Goal: Task Accomplishment & Management: Use online tool/utility

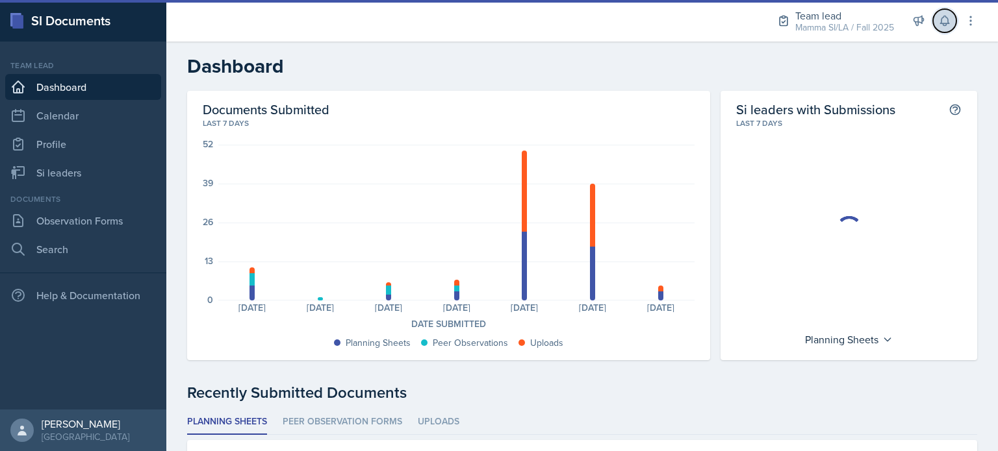
click at [946, 25] on icon at bounding box center [944, 20] width 13 height 13
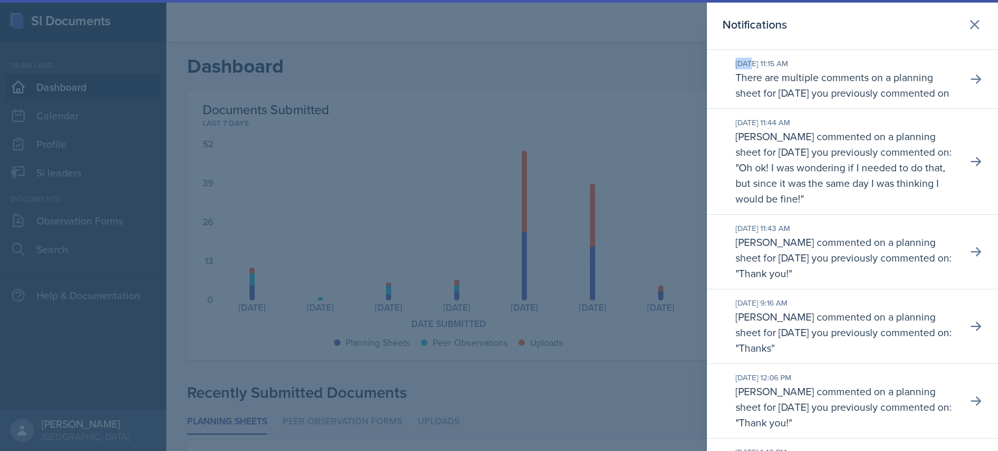
click at [948, 23] on div "Notifications" at bounding box center [852, 25] width 260 height 18
click at [970, 23] on icon at bounding box center [974, 25] width 16 height 16
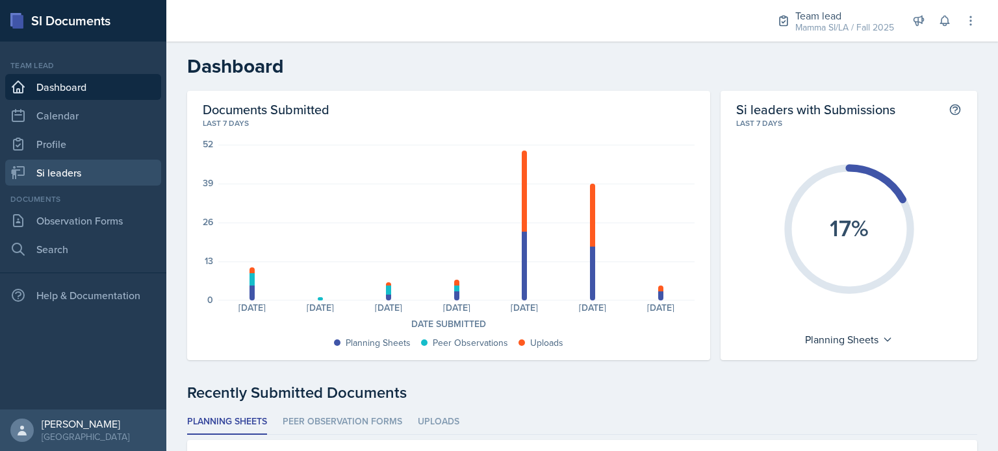
click at [96, 184] on link "Si leaders" at bounding box center [83, 173] width 156 height 26
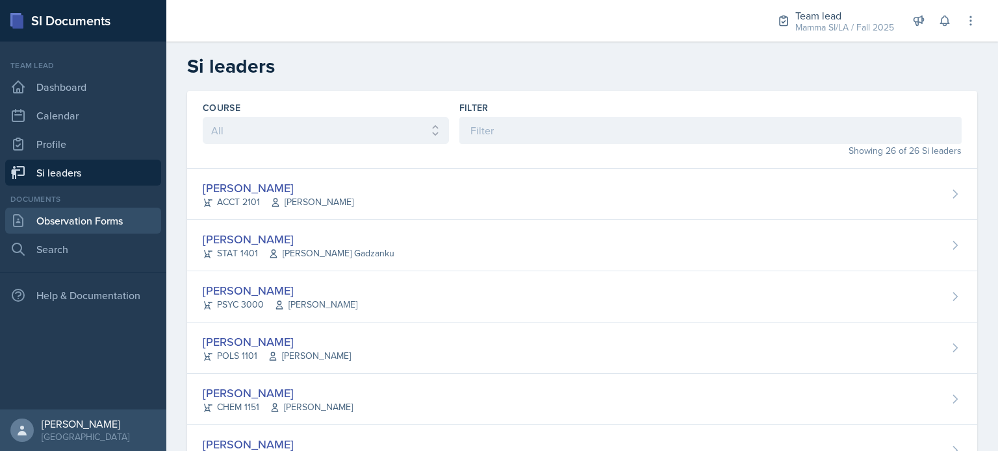
click at [128, 220] on link "Observation Forms" at bounding box center [83, 221] width 156 height 26
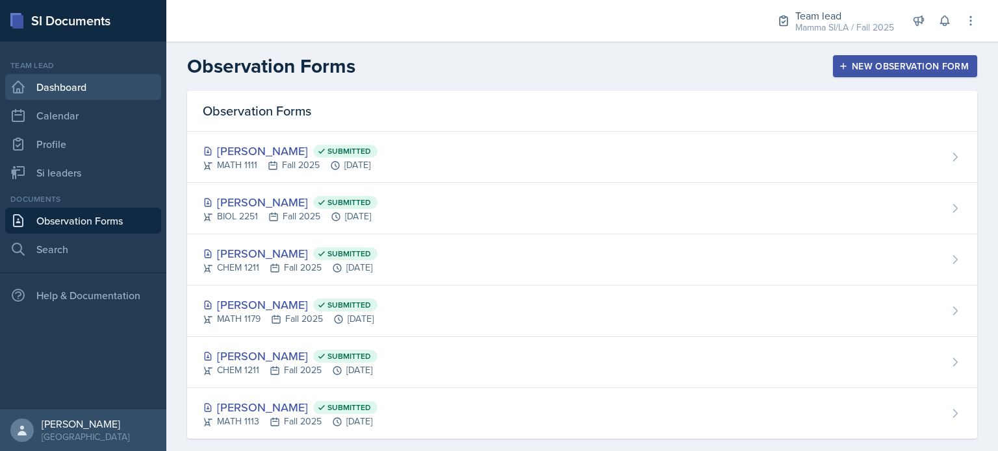
click at [73, 96] on link "Dashboard" at bounding box center [83, 87] width 156 height 26
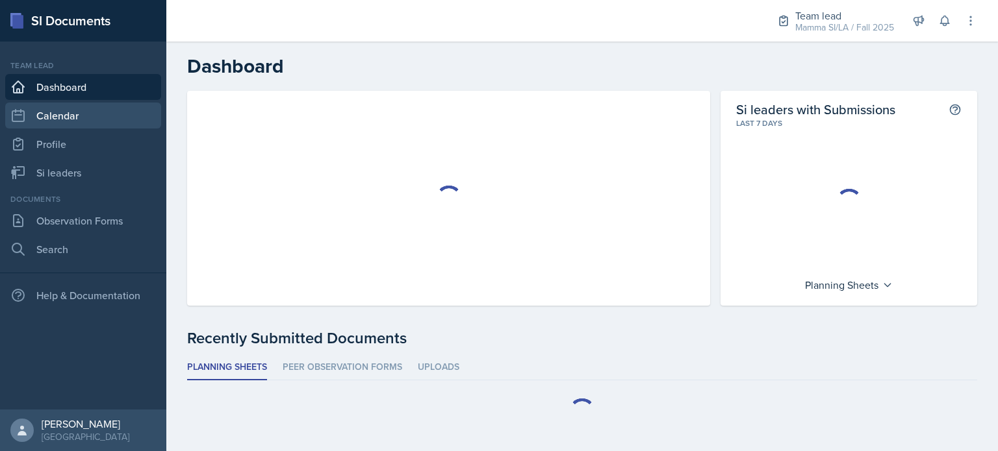
click at [73, 113] on link "Calendar" at bounding box center [83, 116] width 156 height 26
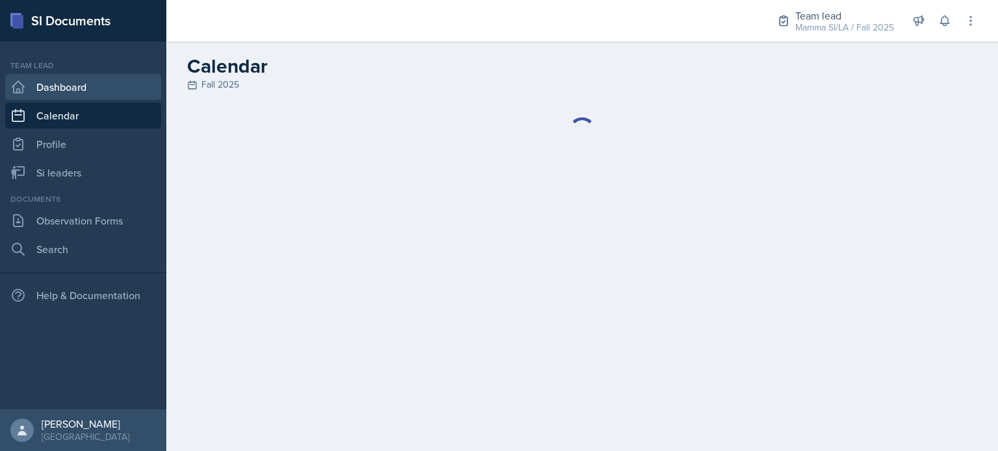
click at [61, 77] on link "Dashboard" at bounding box center [83, 87] width 156 height 26
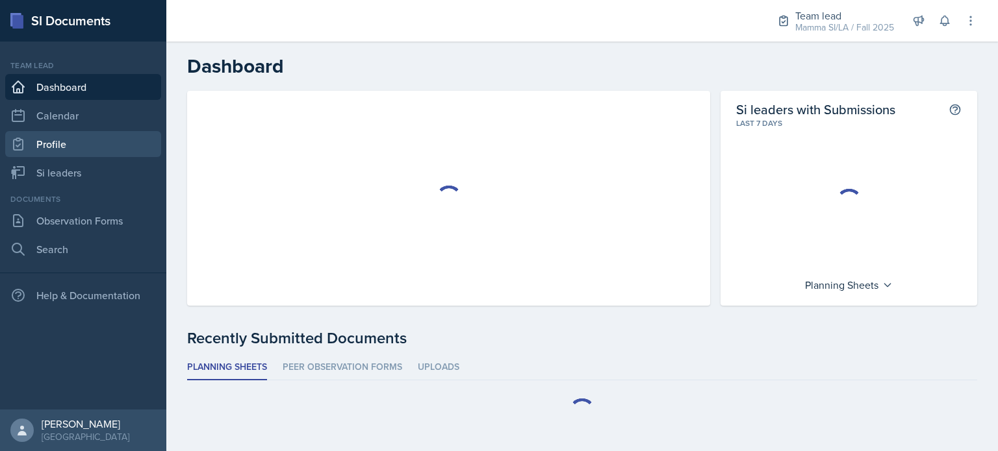
click at [75, 142] on link "Profile" at bounding box center [83, 144] width 156 height 26
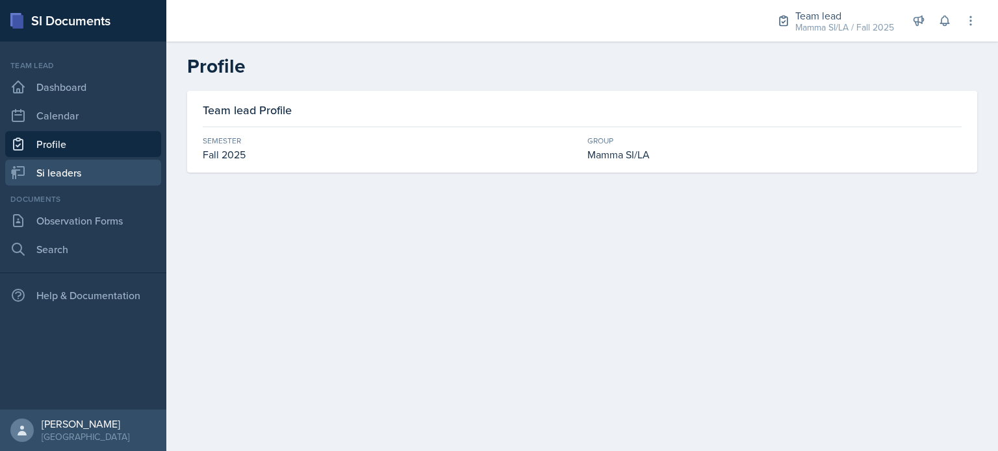
click at [75, 166] on link "Si leaders" at bounding box center [83, 173] width 156 height 26
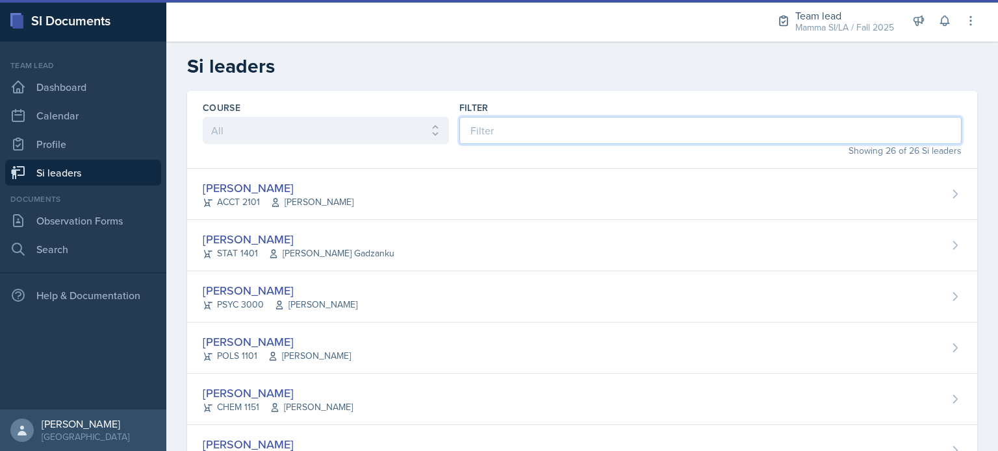
click at [543, 131] on input at bounding box center [710, 130] width 502 height 27
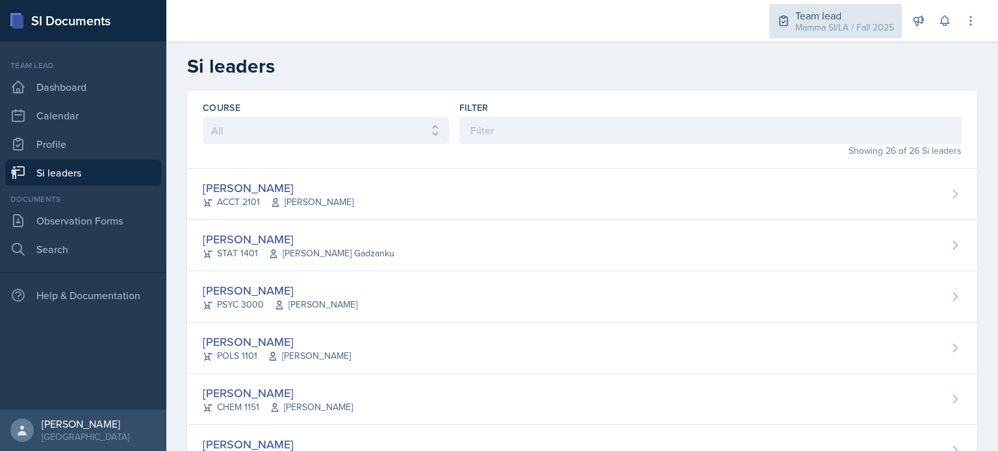
click at [866, 31] on div "Mamma SI/LA / Fall 2025" at bounding box center [844, 28] width 99 height 14
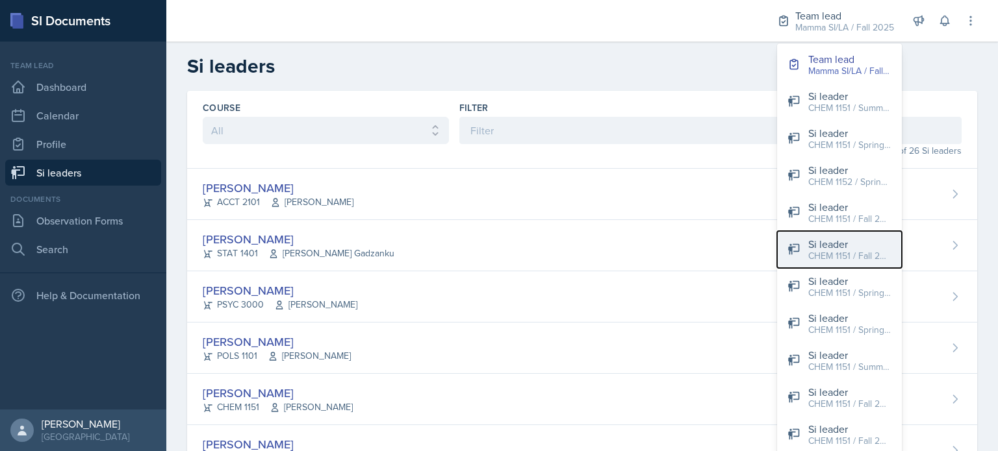
click at [855, 246] on div "Si leader" at bounding box center [849, 244] width 83 height 16
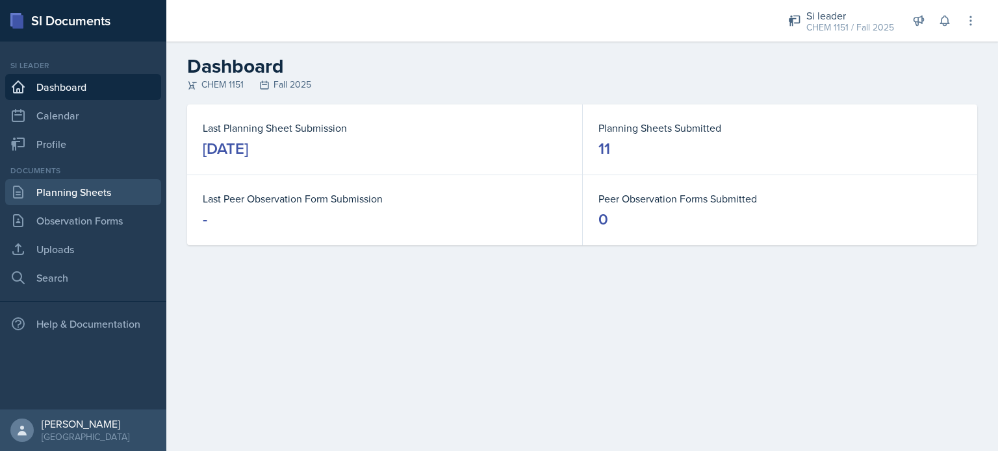
click at [56, 190] on link "Planning Sheets" at bounding box center [83, 192] width 156 height 26
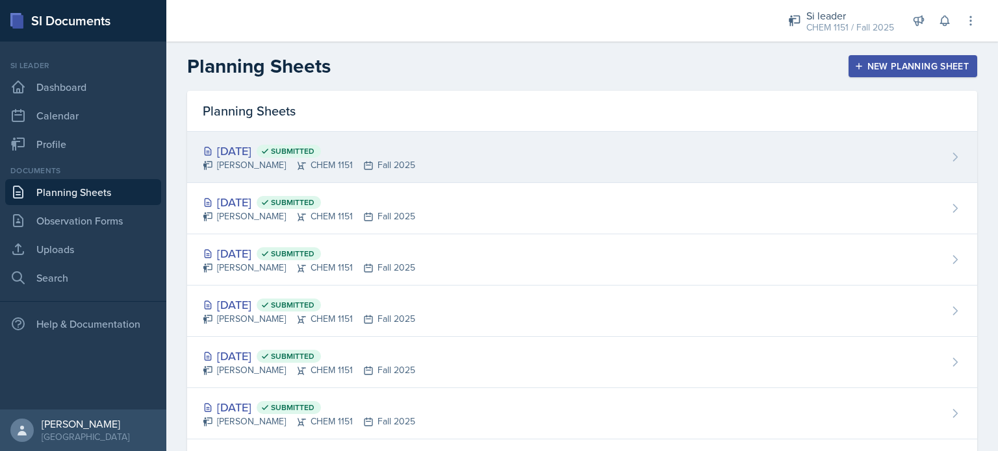
click at [402, 164] on div "[DATE] Submitted [PERSON_NAME] CHEM 1151 Fall 2025" at bounding box center [582, 157] width 790 height 51
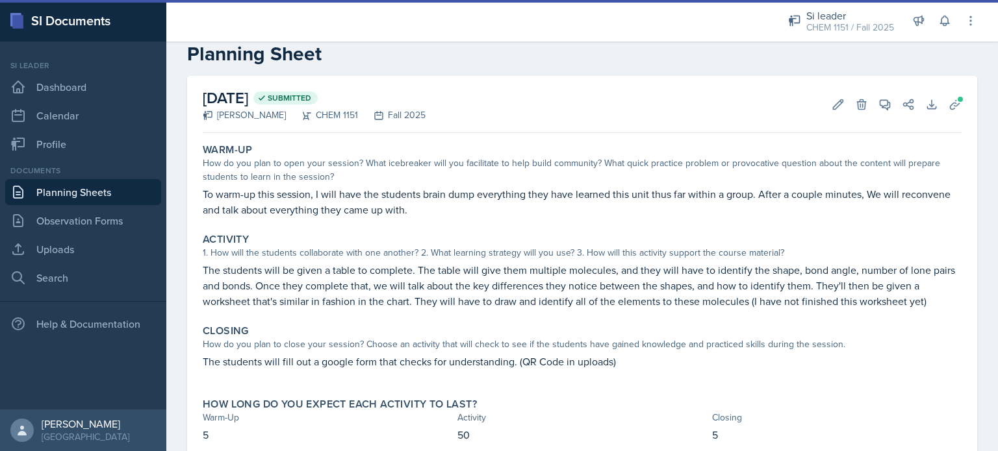
scroll to position [4, 0]
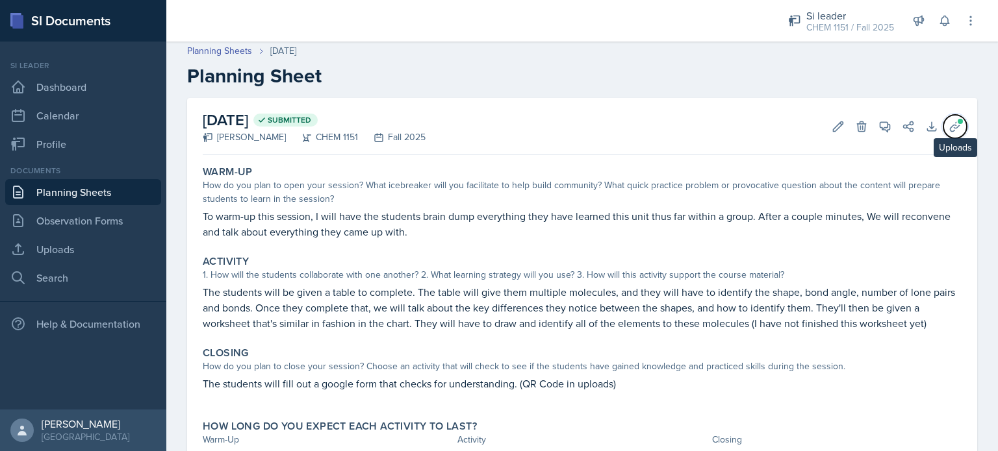
click at [948, 127] on icon at bounding box center [954, 126] width 13 height 13
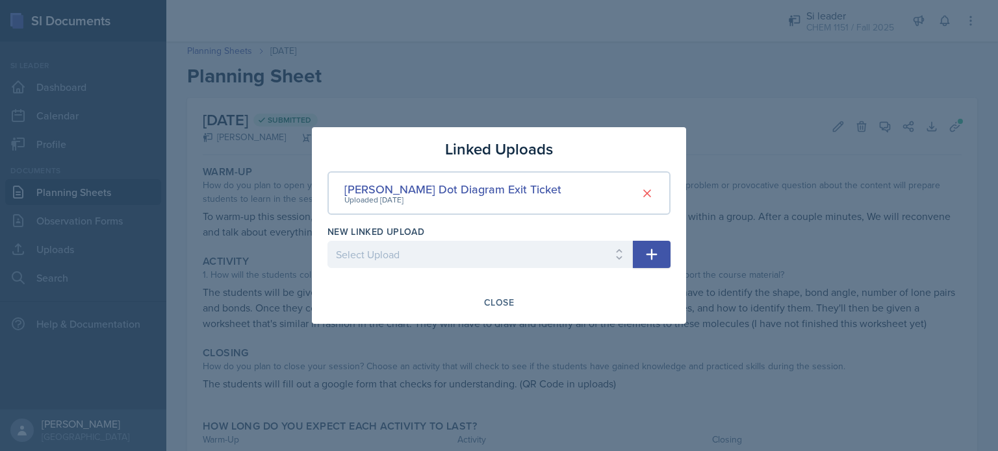
click at [720, 103] on div at bounding box center [499, 225] width 998 height 451
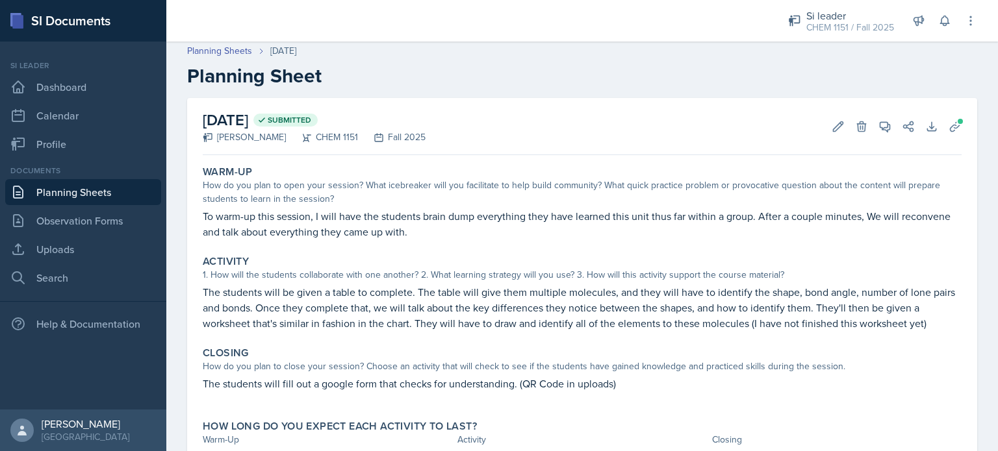
click at [99, 262] on div "Documents Planning Sheets Observation Forms Uploads Search" at bounding box center [83, 228] width 156 height 126
click at [99, 252] on link "Uploads" at bounding box center [83, 249] width 156 height 26
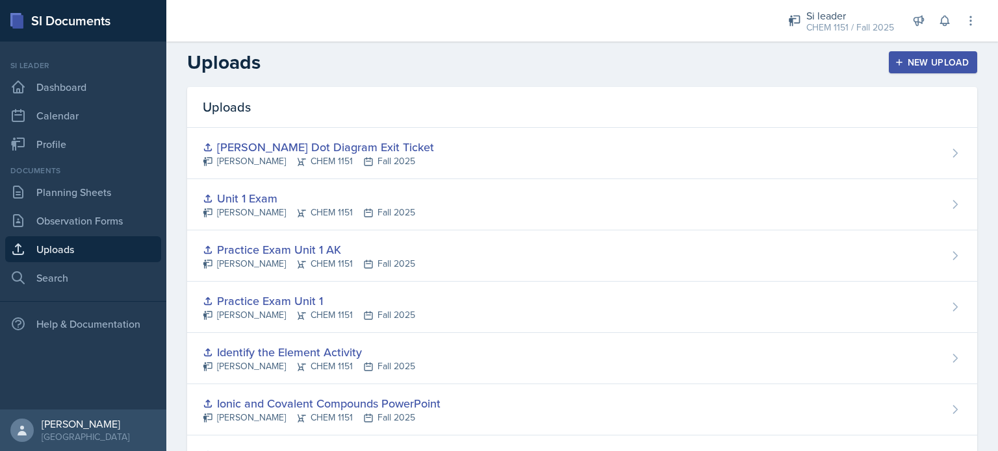
click at [920, 77] on header "Uploads New Upload" at bounding box center [581, 62] width 831 height 49
click at [918, 66] on div "New Upload" at bounding box center [933, 62] width 72 height 10
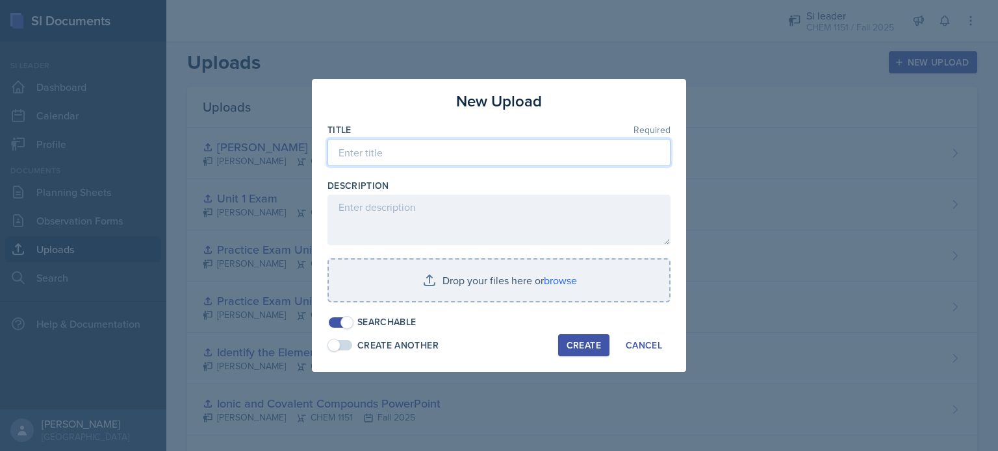
click at [547, 160] on input at bounding box center [498, 152] width 343 height 27
type input "N"
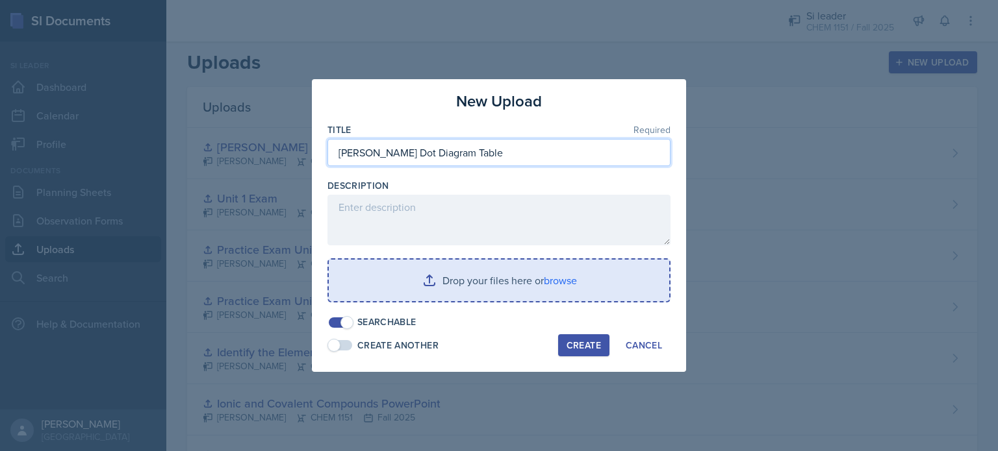
type input "[PERSON_NAME] Dot Diagram Table"
click at [472, 275] on input "file" at bounding box center [499, 281] width 340 height 42
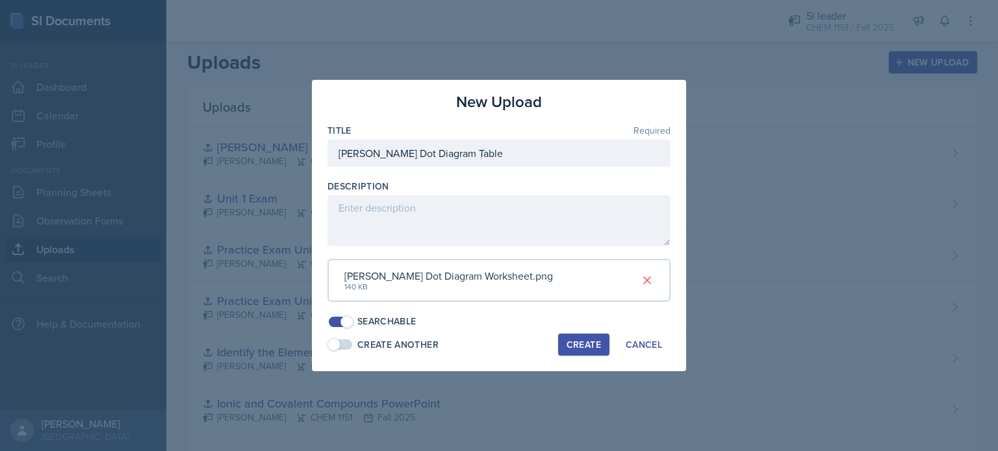
click at [586, 340] on div "Create" at bounding box center [583, 345] width 34 height 10
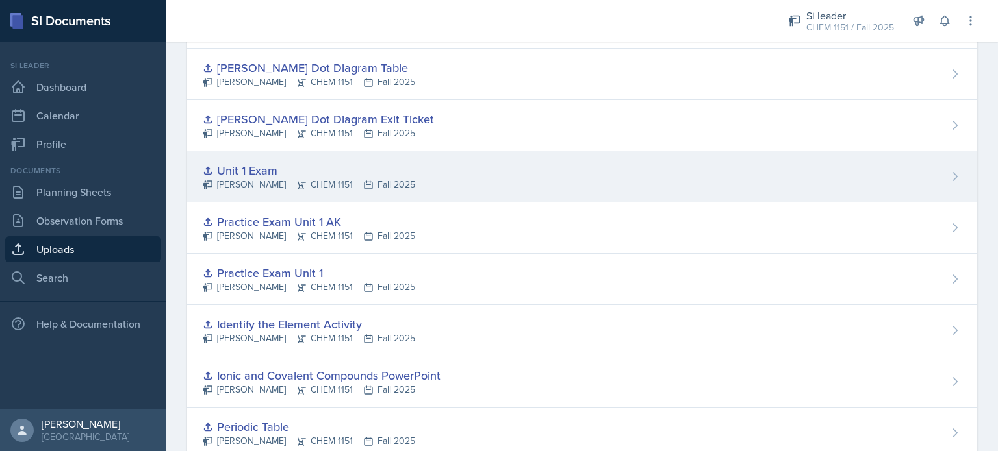
scroll to position [4, 0]
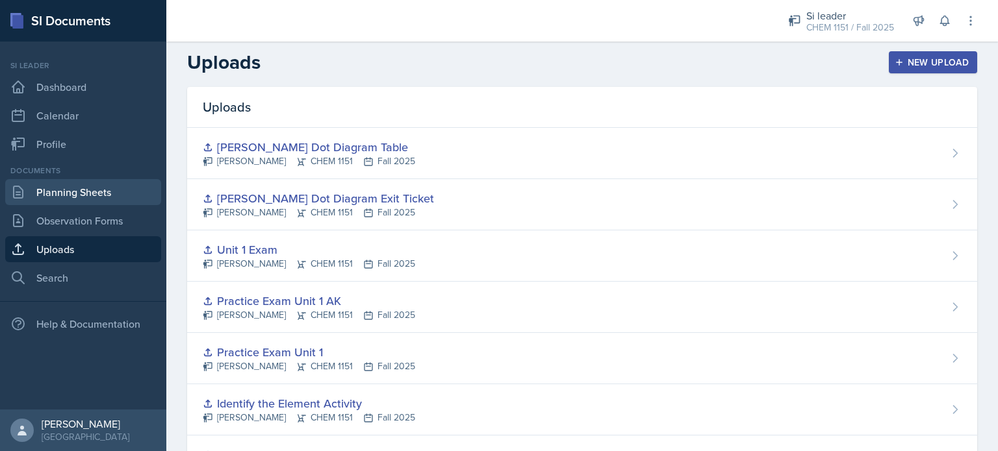
click at [108, 190] on link "Planning Sheets" at bounding box center [83, 192] width 156 height 26
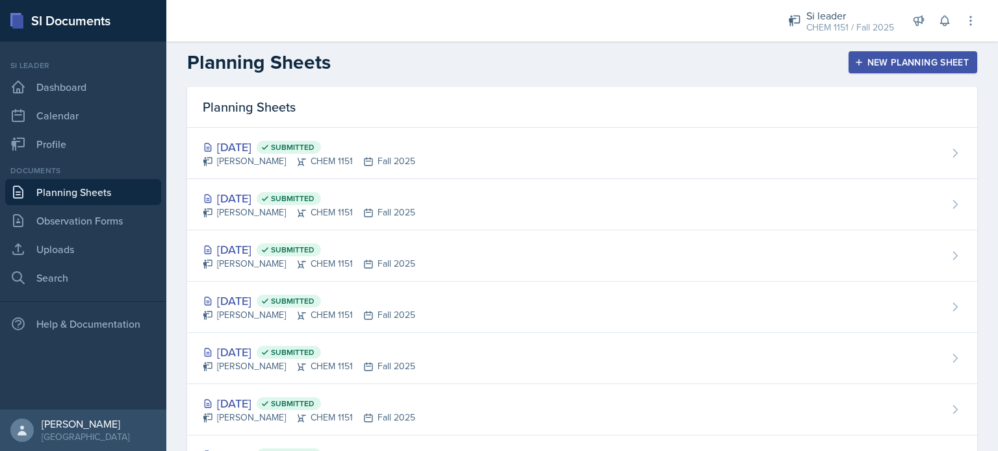
click at [314, 149] on span "Submitted" at bounding box center [293, 147] width 44 height 10
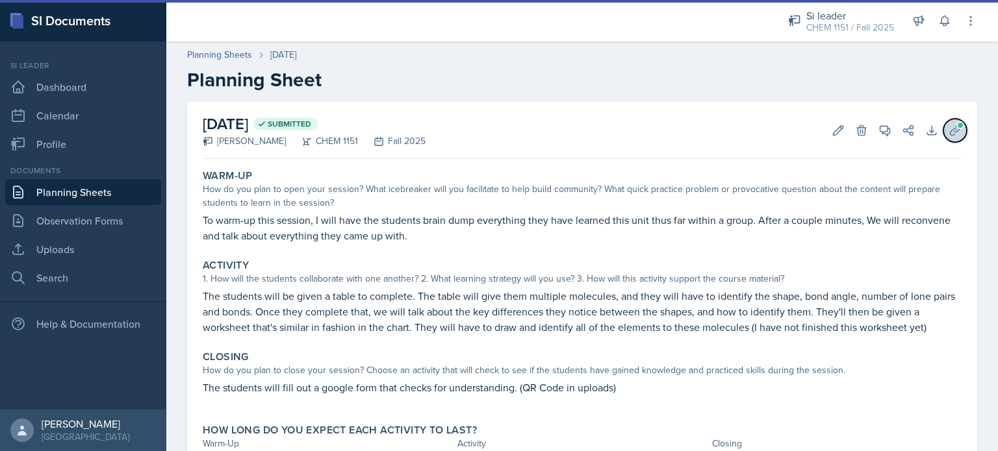
click at [956, 127] on span at bounding box center [960, 125] width 8 height 8
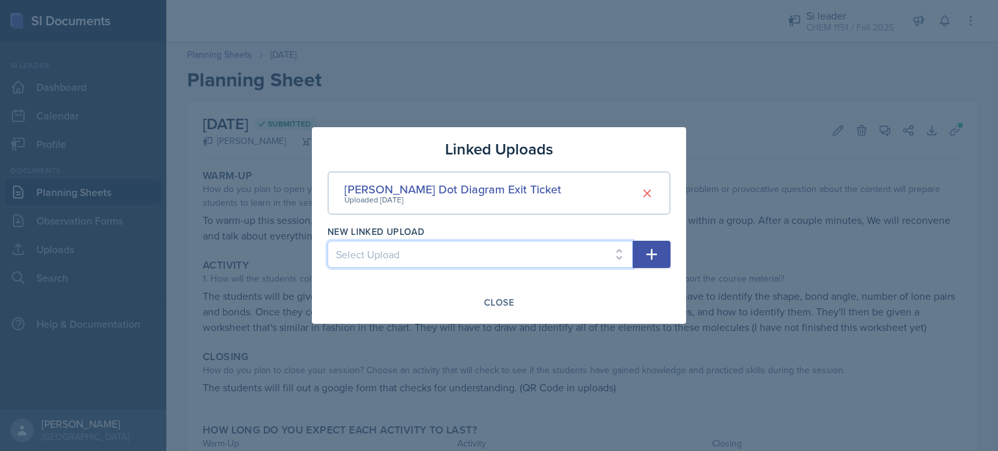
click at [590, 252] on select "Select Upload Physical and Chemical Worksheet Tap the Board Activity Sig Fig Re…" at bounding box center [479, 254] width 305 height 27
select select "fa83de68-5702-453b-b796-49365f0a0792"
click at [327, 241] on select "Select Upload Physical and Chemical Worksheet Tap the Board Activity Sig Fig Re…" at bounding box center [479, 254] width 305 height 27
click at [646, 250] on icon "button" at bounding box center [652, 255] width 16 height 16
select select
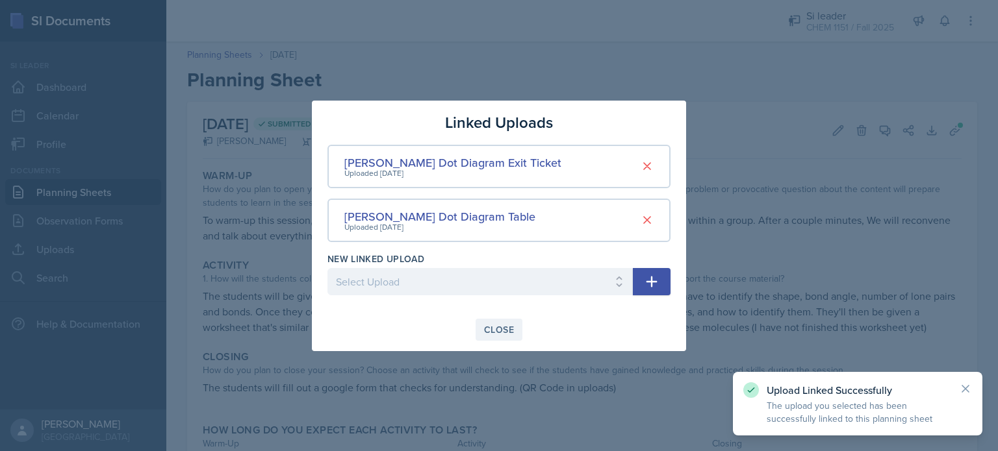
click at [499, 328] on div "Close" at bounding box center [499, 330] width 30 height 10
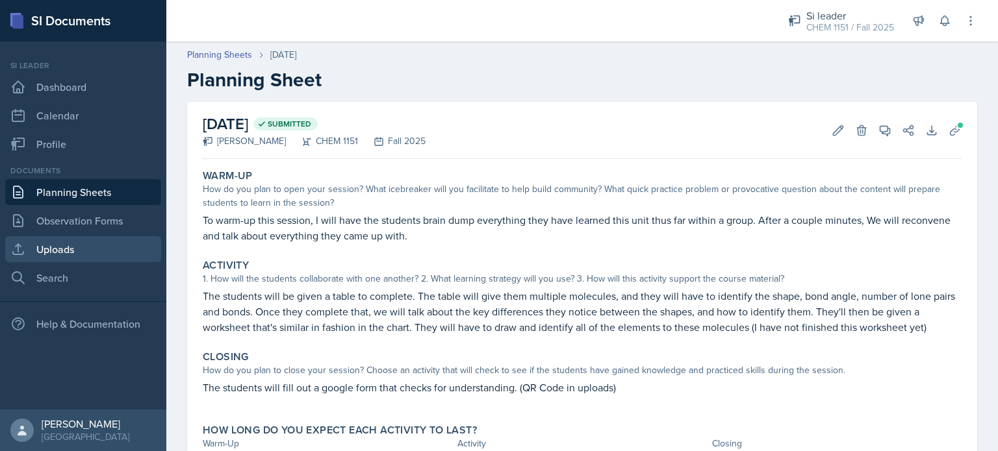
click at [73, 246] on link "Uploads" at bounding box center [83, 249] width 156 height 26
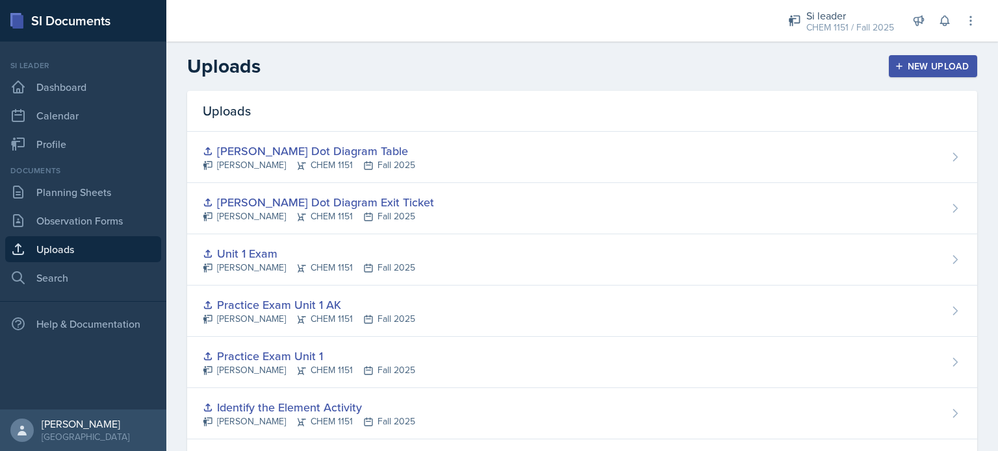
click at [892, 78] on header "Uploads New Upload" at bounding box center [581, 66] width 831 height 49
click at [897, 67] on div "New Upload" at bounding box center [933, 66] width 72 height 10
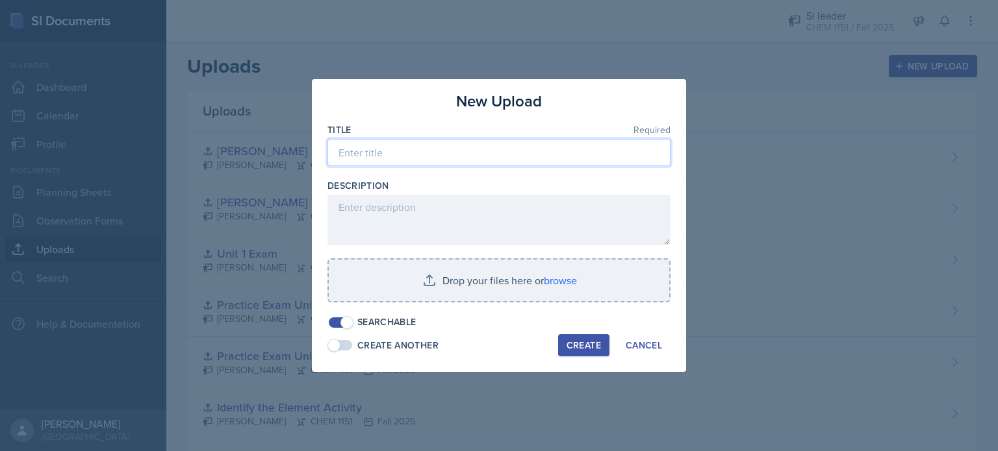
click at [522, 154] on input at bounding box center [498, 152] width 343 height 27
type input "l"
click at [660, 342] on div "Cancel" at bounding box center [643, 345] width 36 height 10
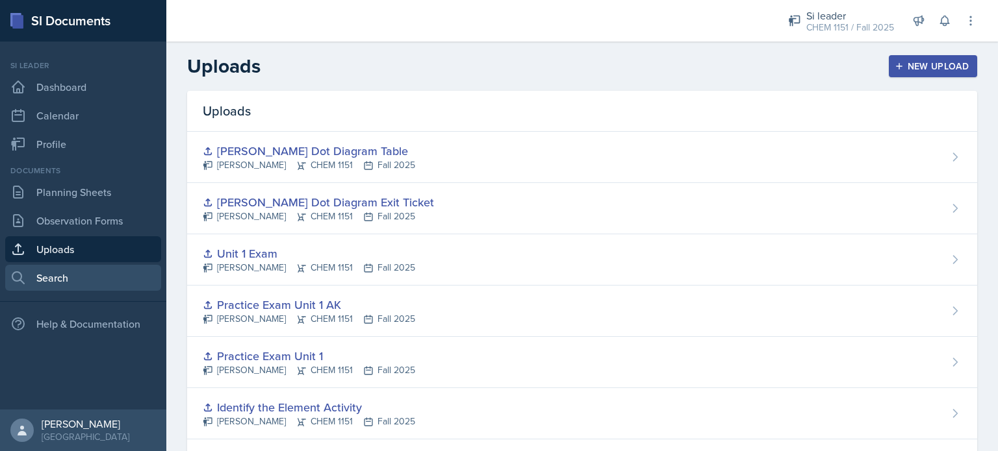
click at [124, 283] on link "Search" at bounding box center [83, 278] width 156 height 26
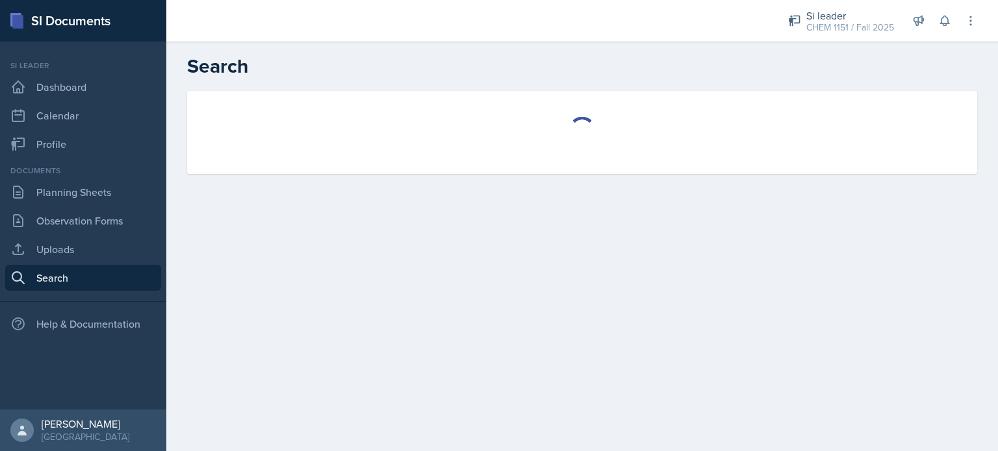
select select "all"
select select "1"
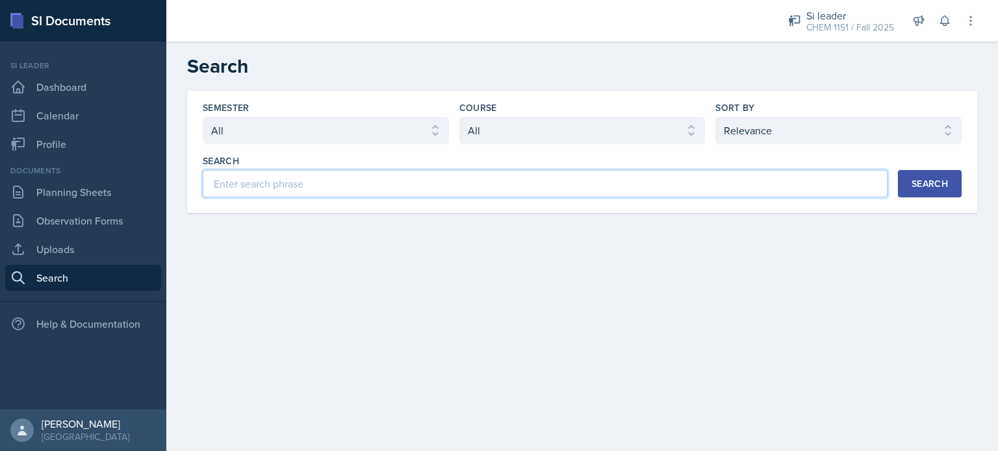
click at [675, 186] on input at bounding box center [545, 183] width 685 height 27
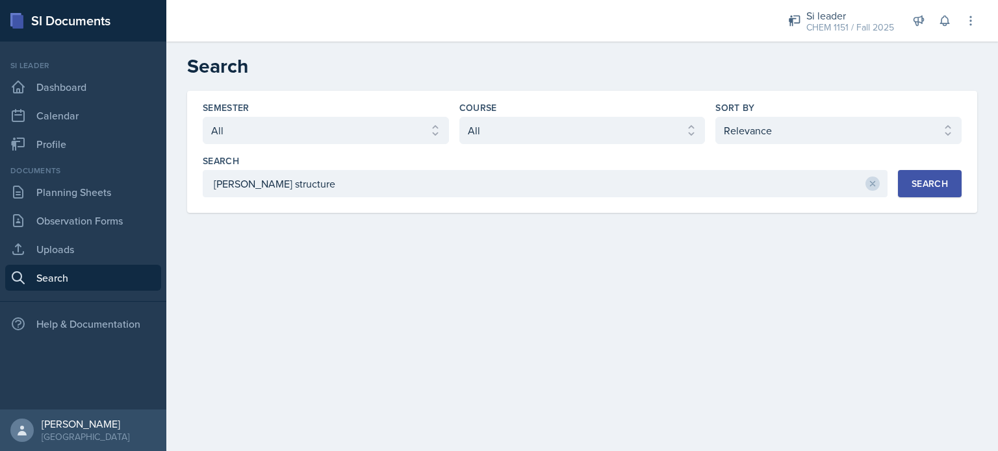
click at [931, 175] on button "Search" at bounding box center [930, 183] width 64 height 27
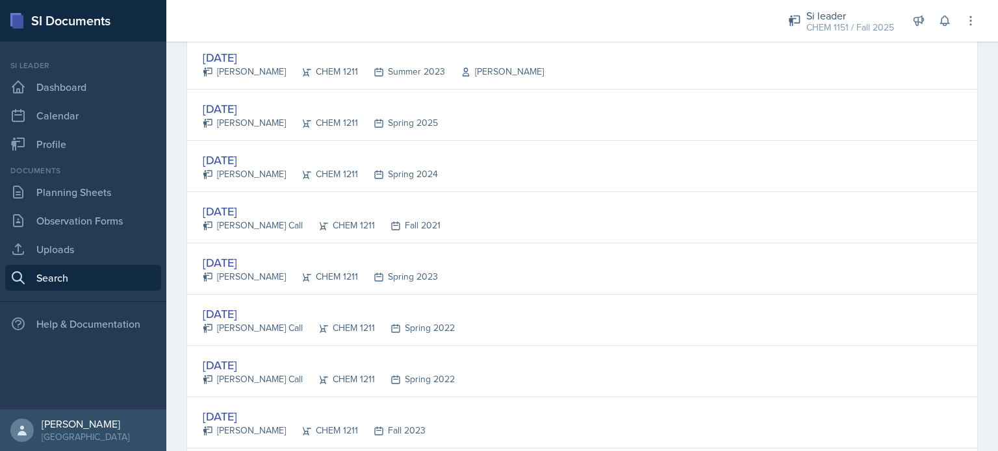
scroll to position [65, 0]
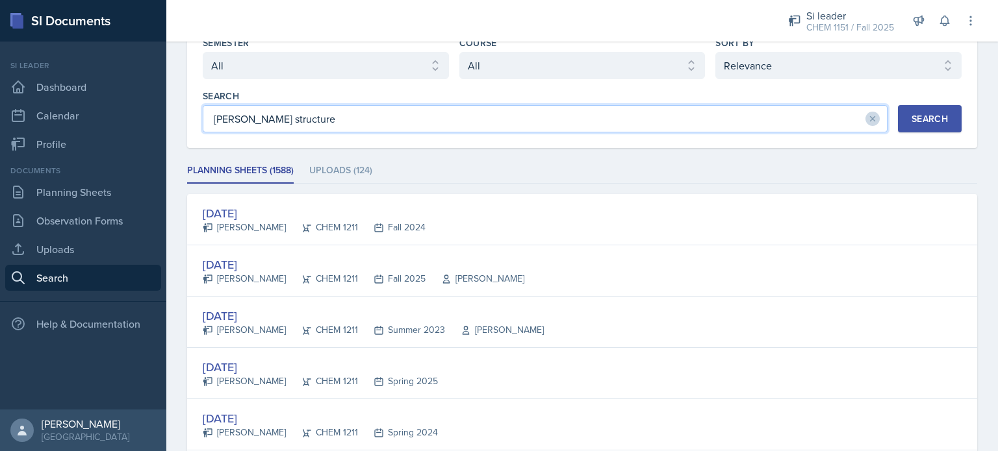
drag, startPoint x: 307, startPoint y: 111, endPoint x: 213, endPoint y: 123, distance: 94.3
click at [213, 123] on input "[PERSON_NAME] structure" at bounding box center [545, 118] width 685 height 27
click at [253, 124] on input "[PERSON_NAME] dotdiagram" at bounding box center [545, 118] width 685 height 27
type input "[PERSON_NAME] dot diagram"
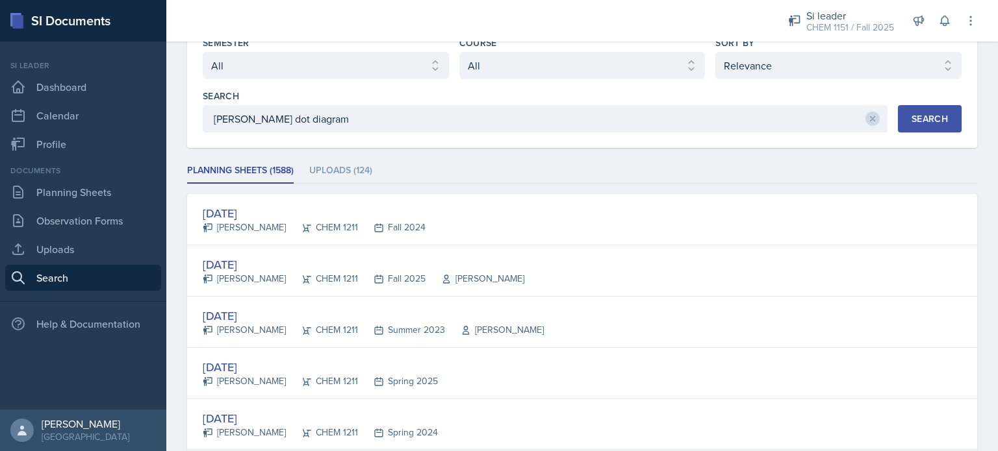
click at [914, 117] on div "Search" at bounding box center [929, 119] width 36 height 10
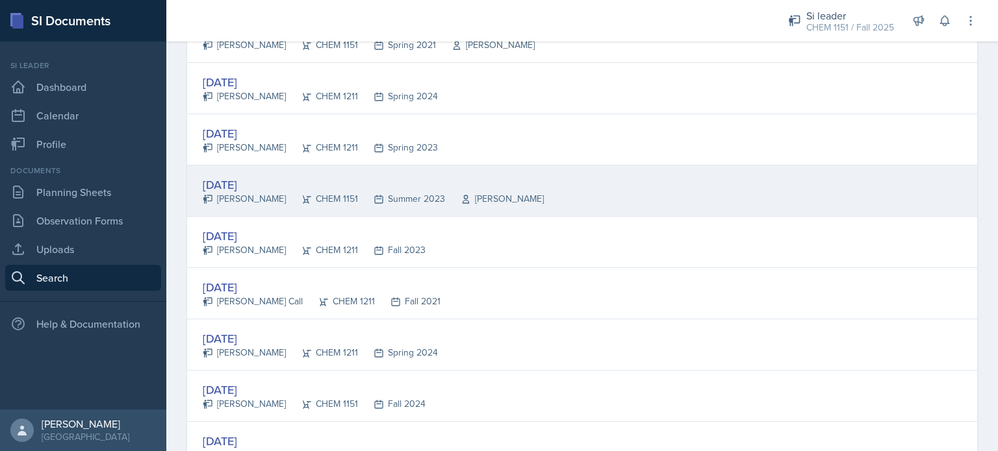
scroll to position [585, 0]
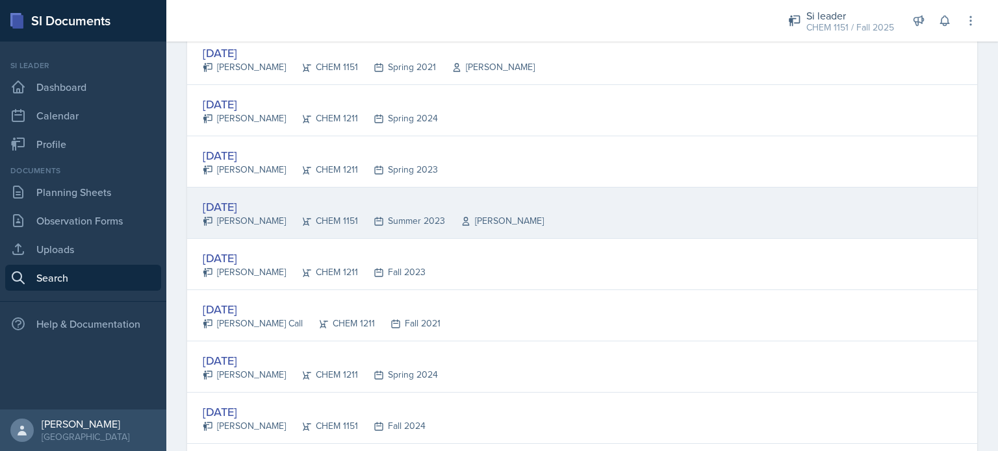
click at [331, 217] on div "CHEM 1151" at bounding box center [322, 221] width 72 height 14
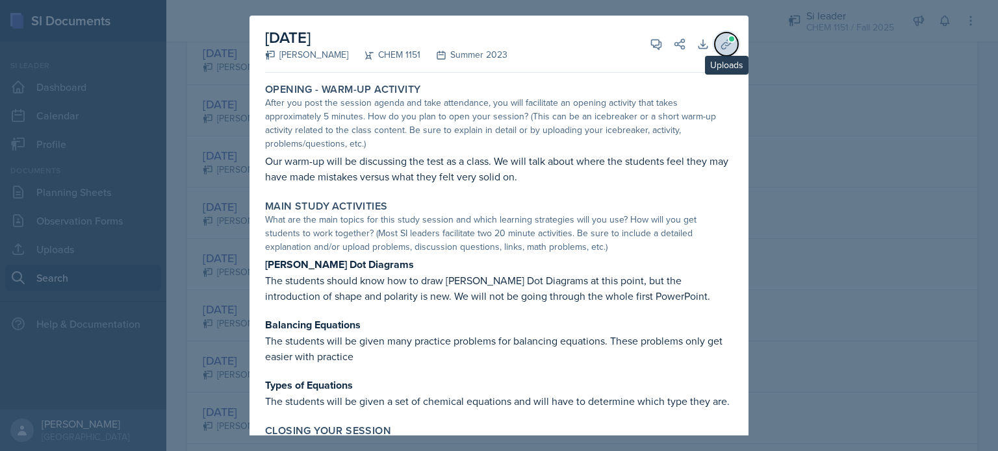
click at [719, 51] on button "Uploads" at bounding box center [725, 43] width 23 height 23
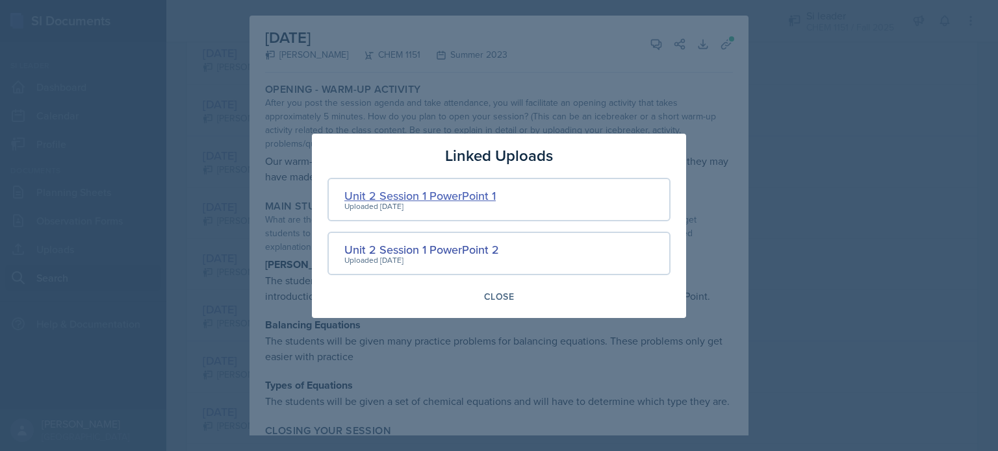
click at [488, 195] on div "Unit 2 Session 1 PowerPoint 1" at bounding box center [419, 196] width 151 height 18
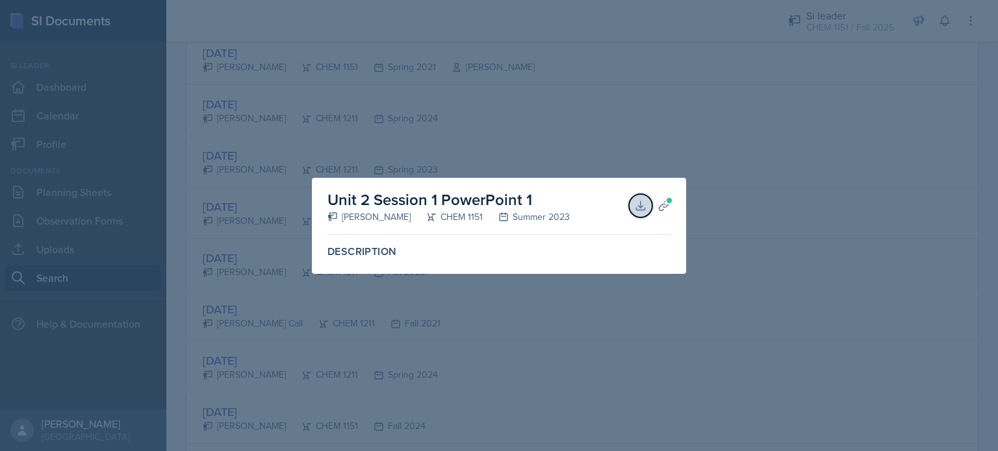
click at [640, 202] on icon at bounding box center [640, 205] width 8 height 8
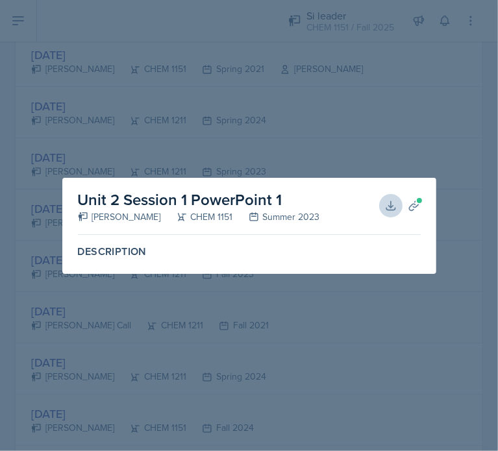
click at [414, 142] on div at bounding box center [249, 225] width 498 height 451
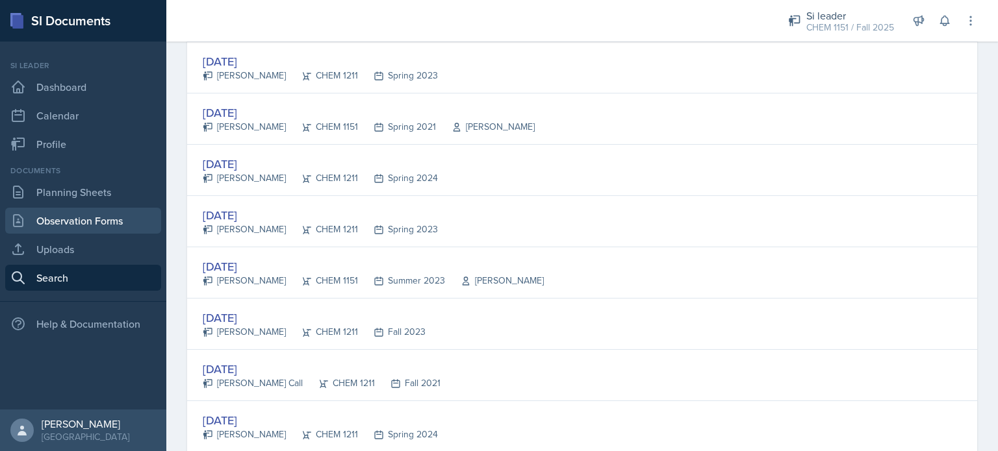
scroll to position [455, 0]
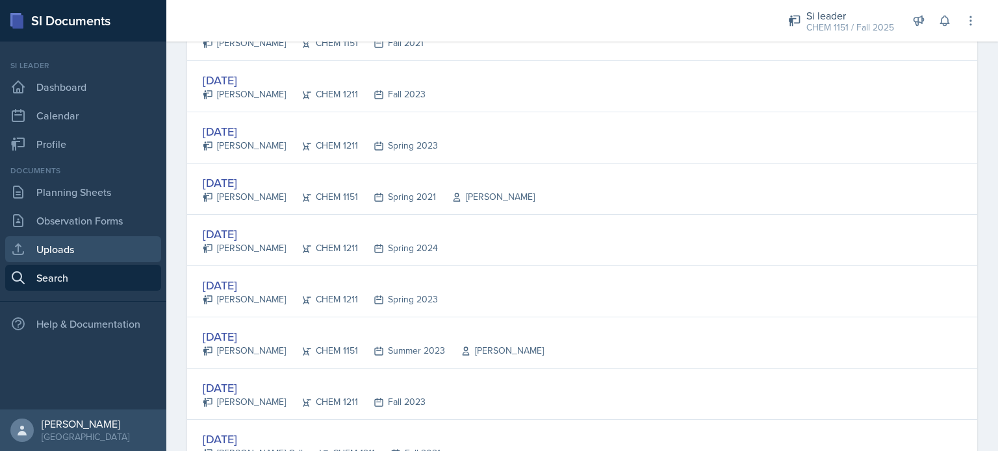
click at [94, 257] on link "Uploads" at bounding box center [83, 249] width 156 height 26
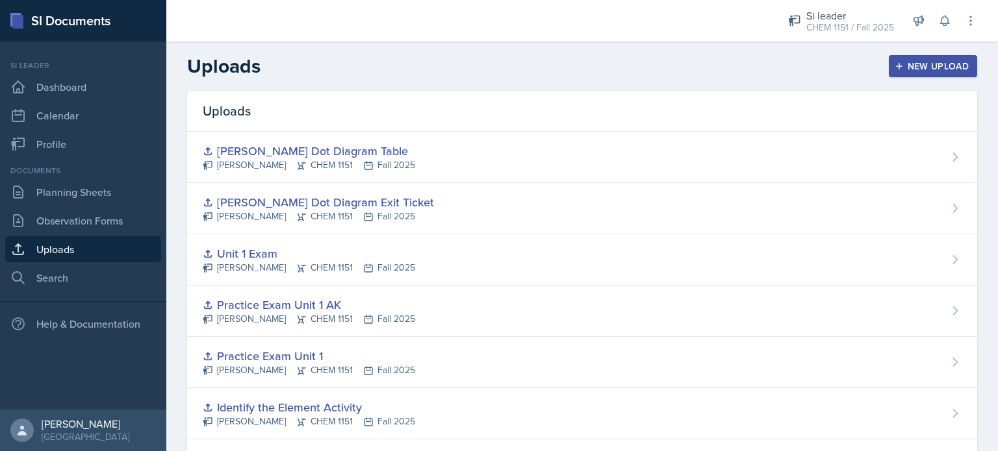
click at [948, 67] on div "New Upload" at bounding box center [933, 66] width 72 height 10
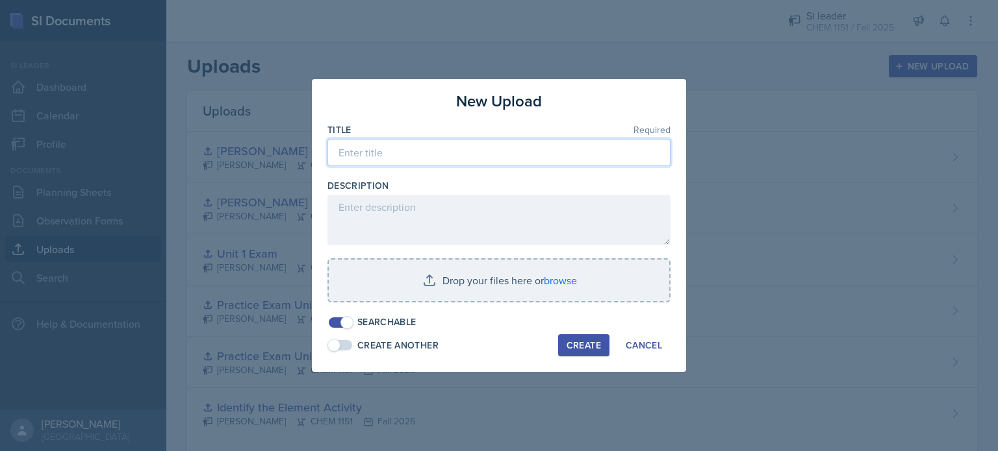
click at [453, 148] on input at bounding box center [498, 152] width 343 height 27
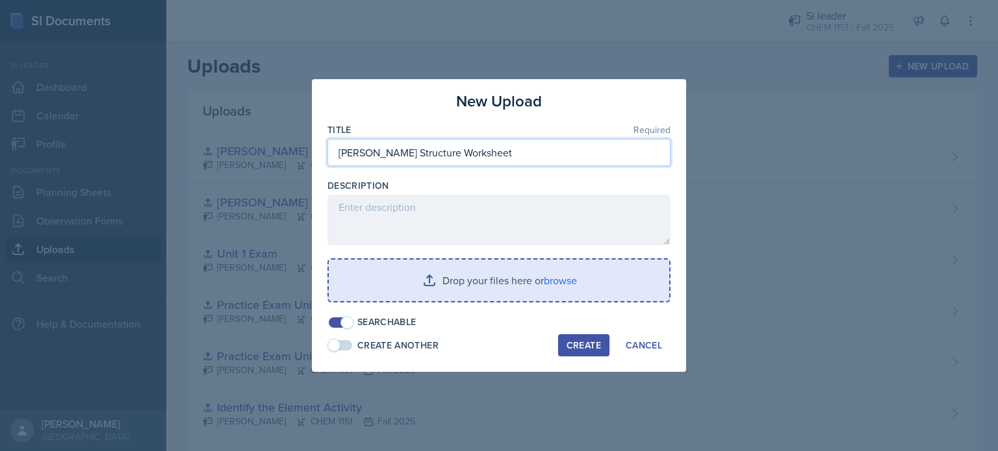
type input "[PERSON_NAME] Structure Worksheet"
click at [449, 292] on input "file" at bounding box center [499, 281] width 340 height 42
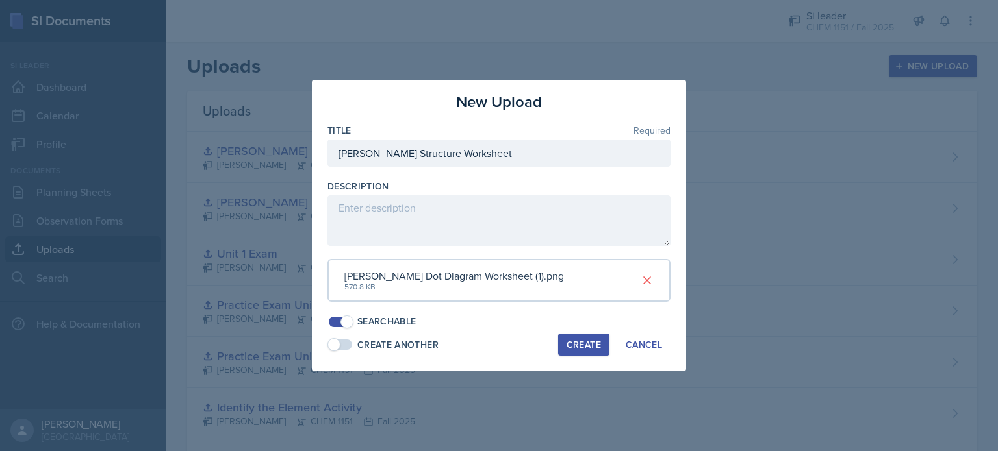
click at [591, 351] on button "Create" at bounding box center [583, 345] width 51 height 22
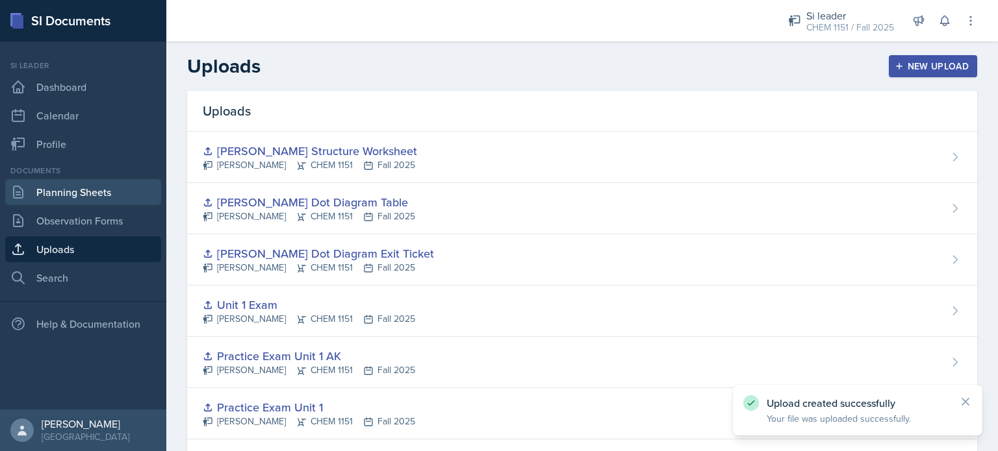
click at [70, 189] on link "Planning Sheets" at bounding box center [83, 192] width 156 height 26
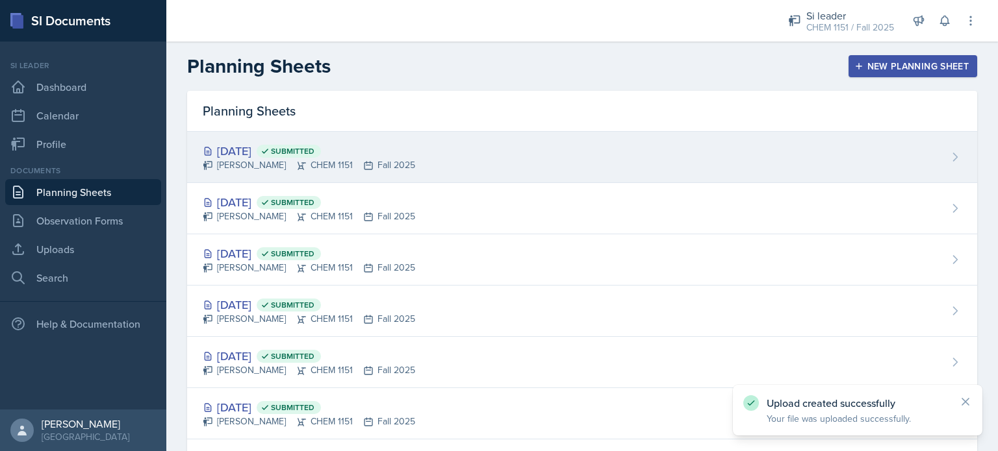
click at [411, 173] on div "[DATE] Submitted [PERSON_NAME] CHEM 1151 Fall 2025" at bounding box center [582, 157] width 790 height 51
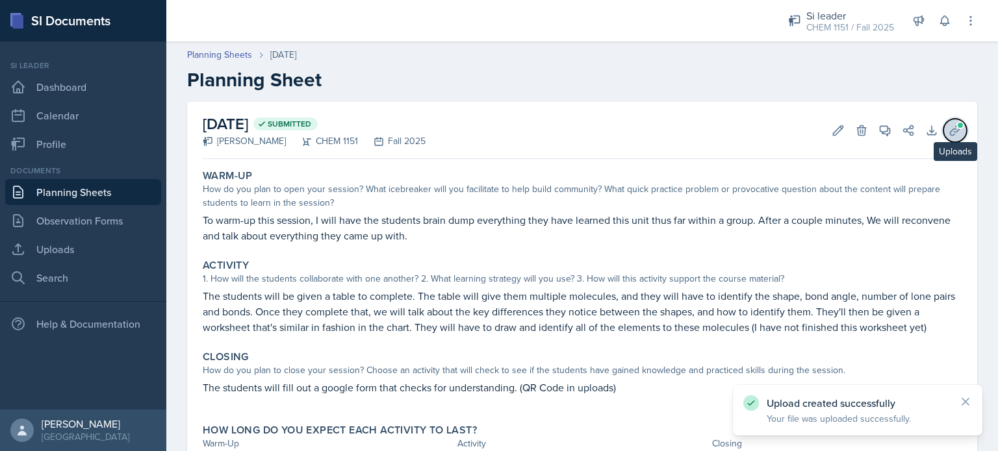
click at [950, 129] on icon at bounding box center [955, 130] width 10 height 10
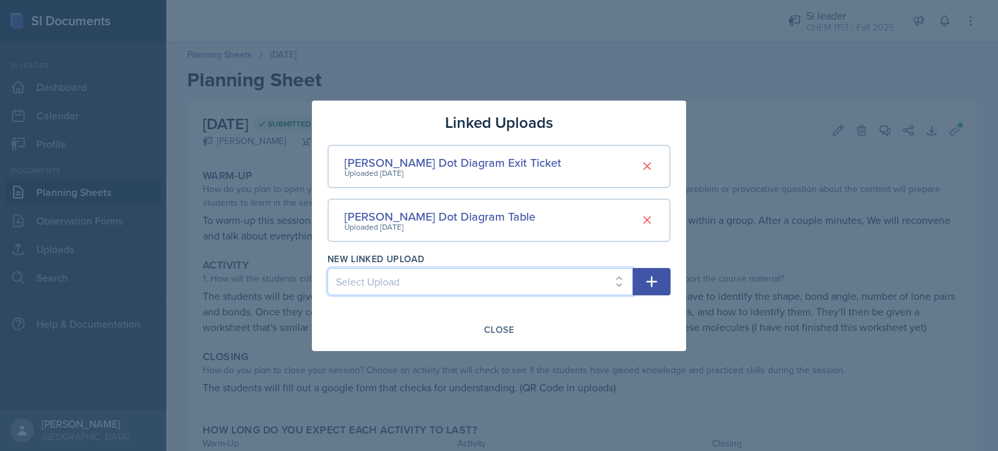
click at [592, 275] on select "Select Upload Physical and Chemical Worksheet Tap the Board Activity Sig Fig Re…" at bounding box center [479, 281] width 305 height 27
select select "f157de21-b411-4a5b-8dbe-4ea5d2ef4243"
click at [327, 268] on select "Select Upload Physical and Chemical Worksheet Tap the Board Activity Sig Fig Re…" at bounding box center [479, 281] width 305 height 27
click at [644, 275] on icon "button" at bounding box center [652, 282] width 16 height 16
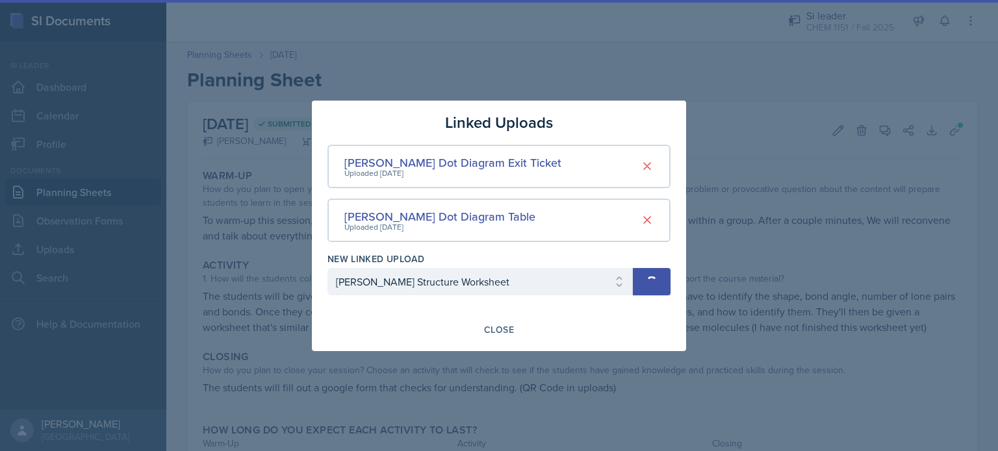
select select
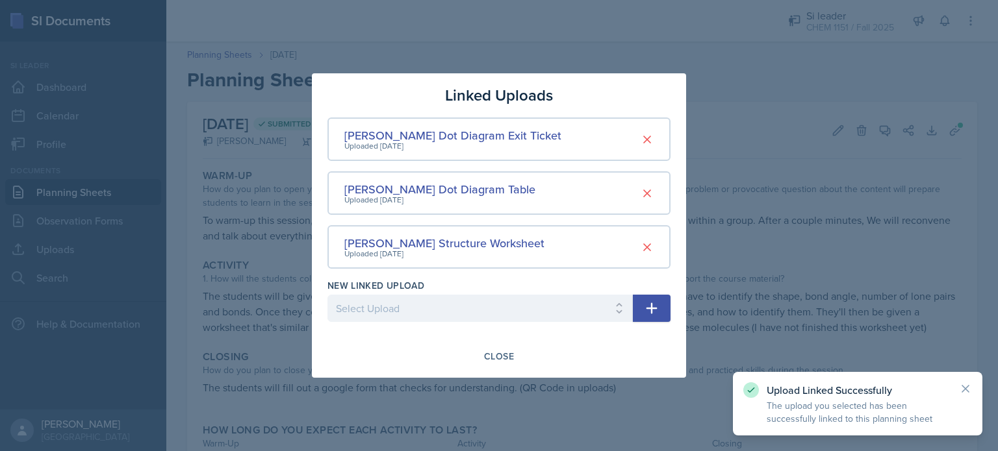
click at [748, 96] on div at bounding box center [499, 225] width 998 height 451
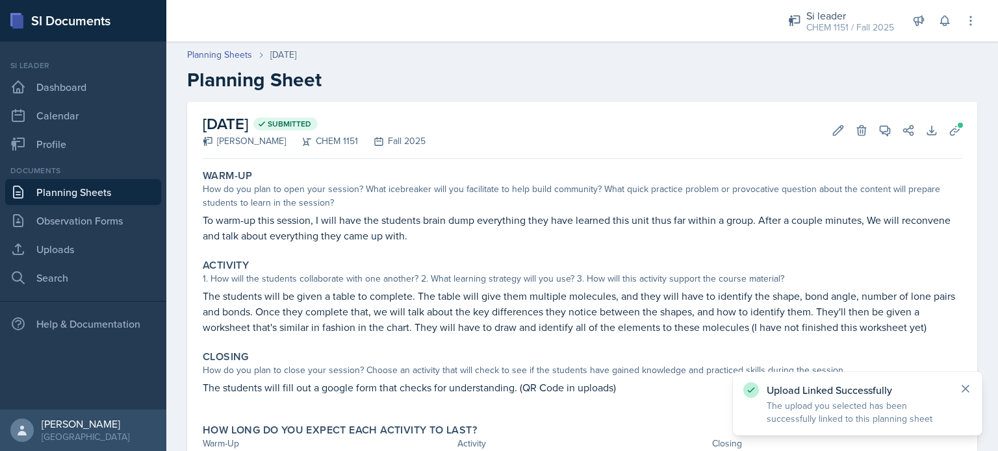
click at [959, 388] on icon at bounding box center [965, 389] width 13 height 13
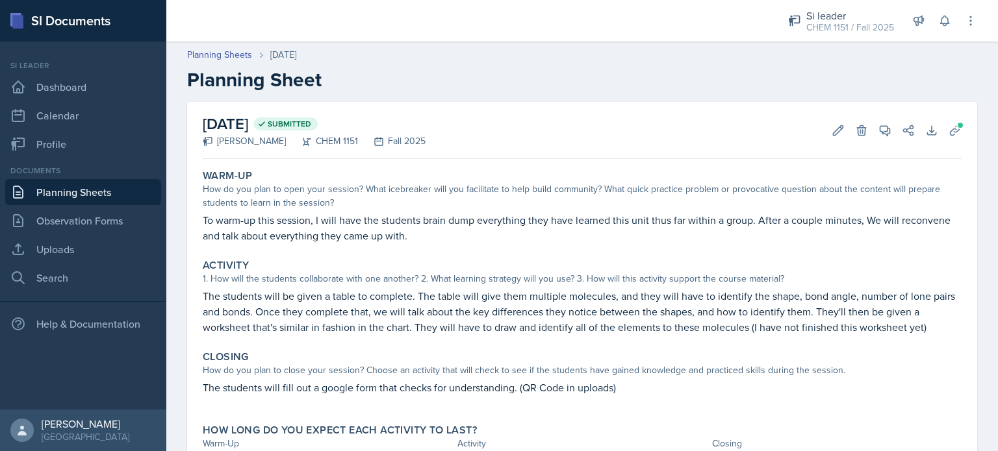
click at [52, 199] on link "Planning Sheets" at bounding box center [83, 192] width 156 height 26
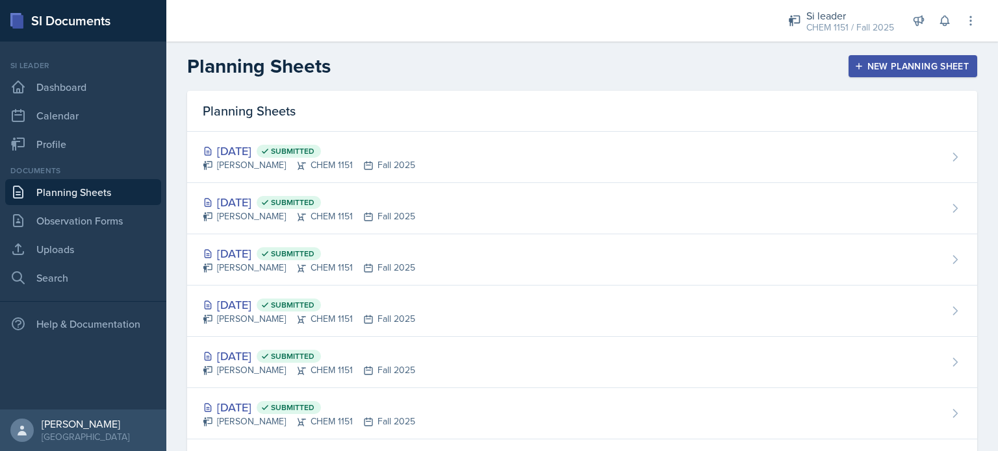
click at [85, 193] on link "Planning Sheets" at bounding box center [83, 192] width 156 height 26
click at [71, 249] on link "Uploads" at bounding box center [83, 249] width 156 height 26
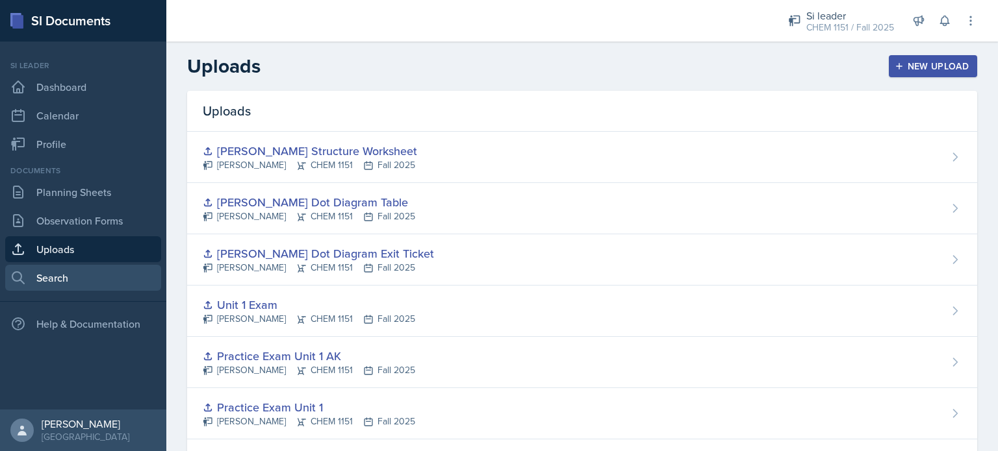
click at [73, 272] on link "Search" at bounding box center [83, 278] width 156 height 26
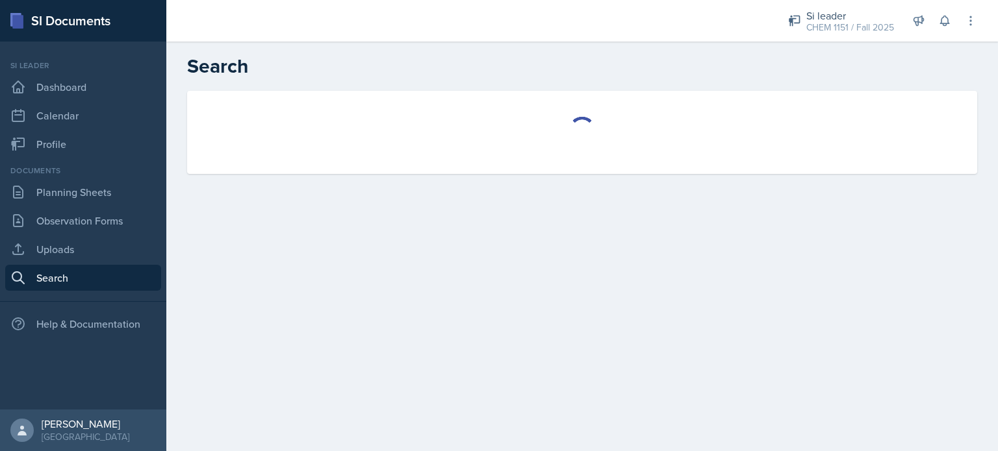
select select "all"
select select "1"
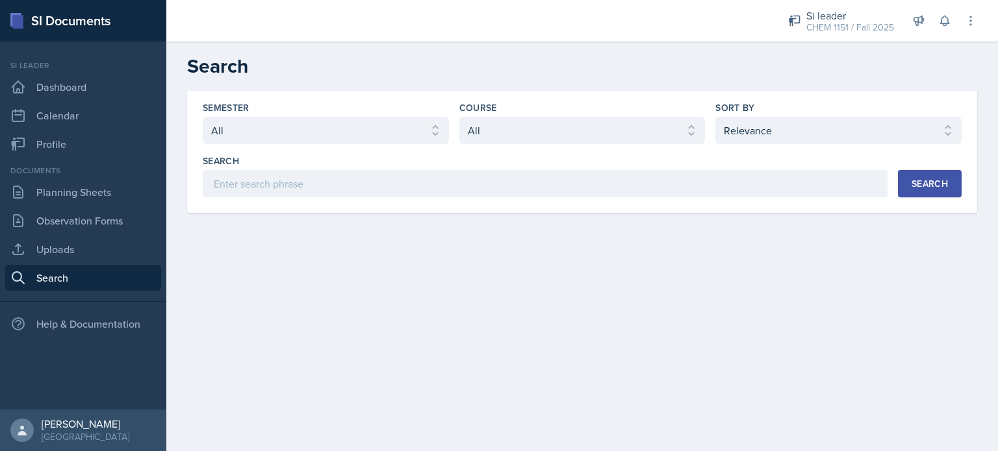
click at [624, 200] on div "Semester Select semester All Fall 2025 Summer 2025 Spring 2025 Fall 2024 Summer…" at bounding box center [582, 152] width 790 height 122
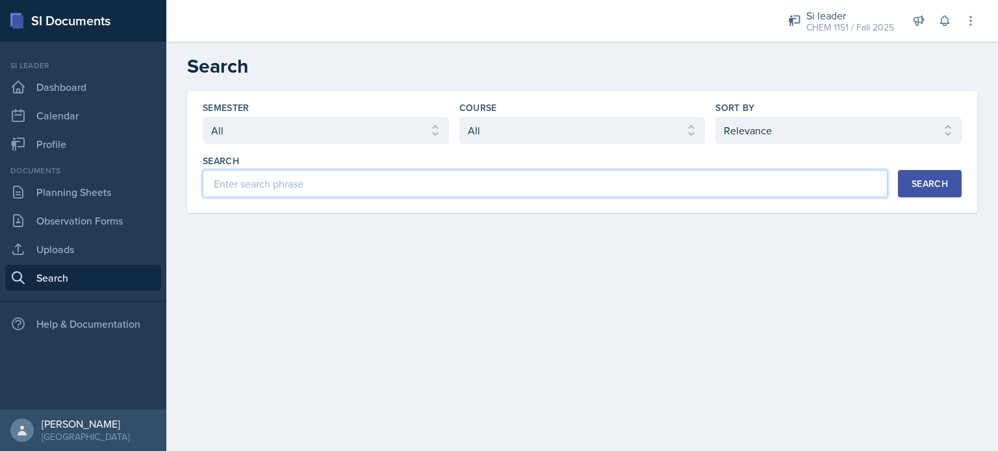
click at [631, 194] on input at bounding box center [545, 183] width 685 height 27
type input "atoms molecules ions"
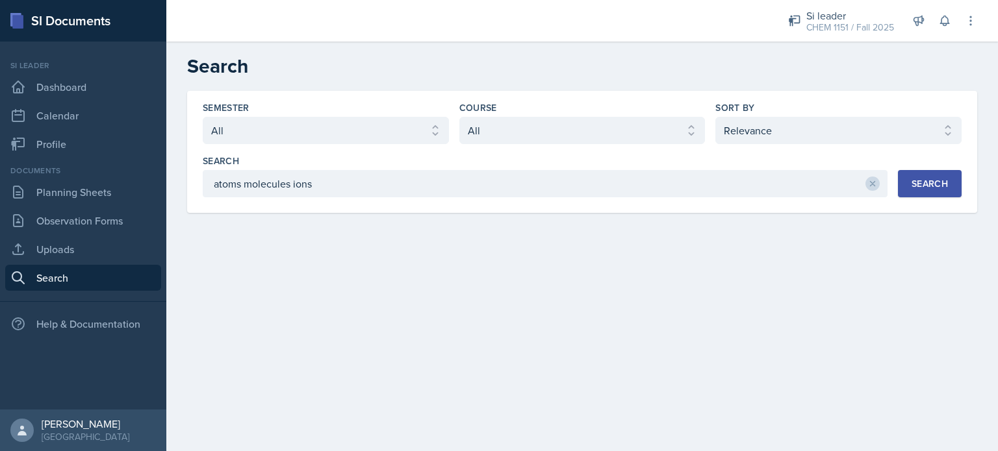
click at [567, 147] on div "Semester Select semester All Fall 2025 Summer 2025 Spring 2025 Fall 2024 Summer…" at bounding box center [582, 149] width 759 height 96
click at [563, 138] on select "Select course All ACCT 2101 ACCT 2102 ACCT 4050 ANTH 1102 ANTH 3301 ARCH 1000 A…" at bounding box center [582, 130] width 246 height 27
select select "4fdbbe39-d6cc-4816-a3be-f2a887b9c80e"
click at [459, 117] on select "Select course All ACCT 2101 ACCT 2102 ACCT 4050 ANTH 1102 ANTH 3301 ARCH 1000 A…" at bounding box center [582, 130] width 246 height 27
click at [943, 181] on div "Search" at bounding box center [929, 184] width 36 height 10
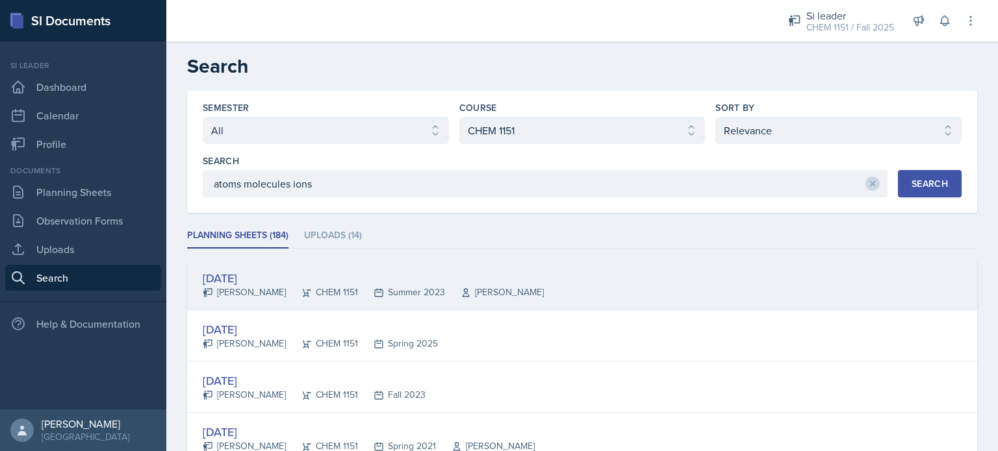
click at [446, 281] on div "[DATE]" at bounding box center [373, 279] width 341 height 18
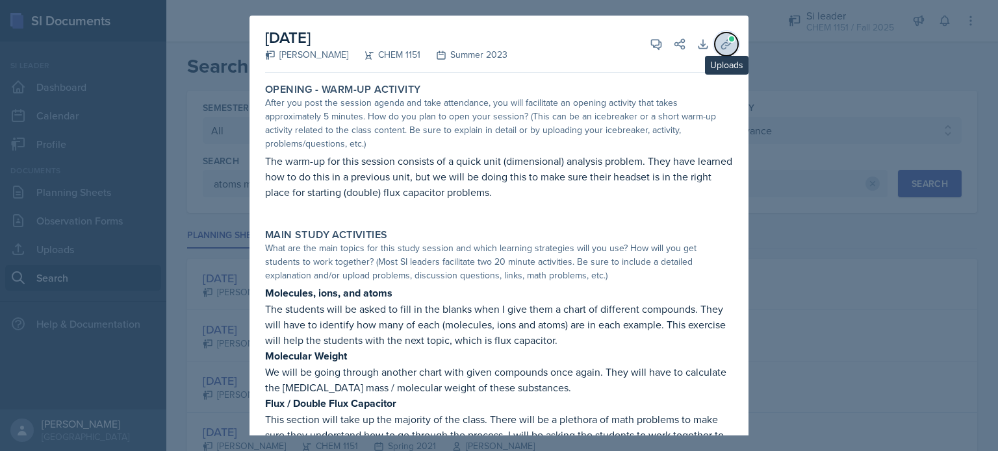
click at [720, 43] on icon at bounding box center [726, 44] width 13 height 13
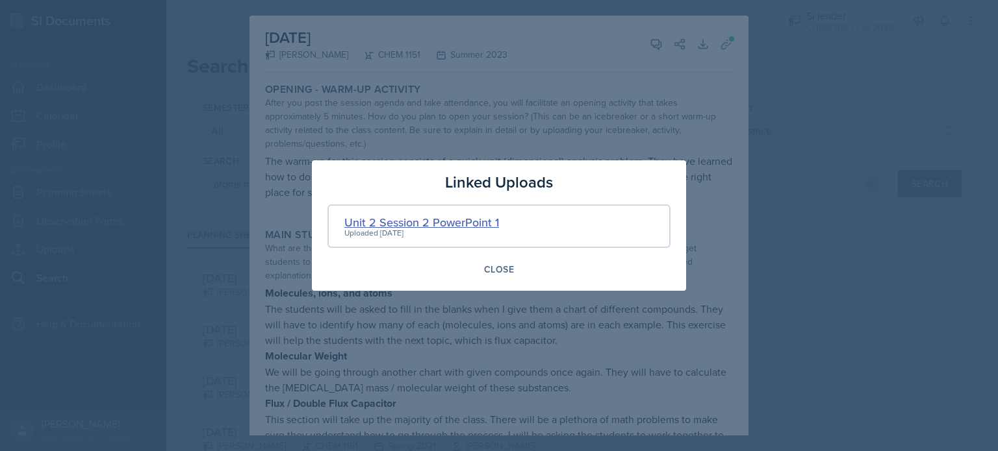
click at [435, 218] on div "Unit 2 Session 2 PowerPoint 1" at bounding box center [421, 223] width 155 height 18
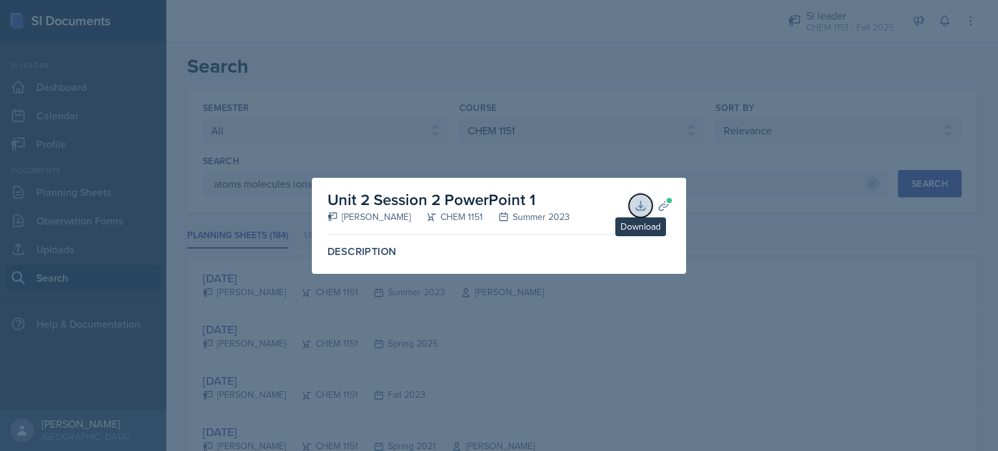
click at [642, 202] on icon at bounding box center [640, 205] width 13 height 13
click at [536, 144] on div at bounding box center [499, 225] width 998 height 451
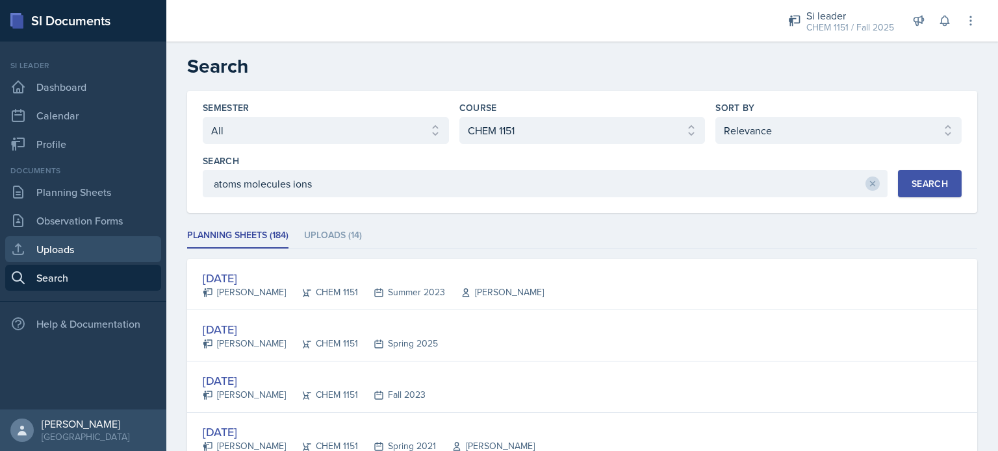
click at [104, 258] on link "Uploads" at bounding box center [83, 249] width 156 height 26
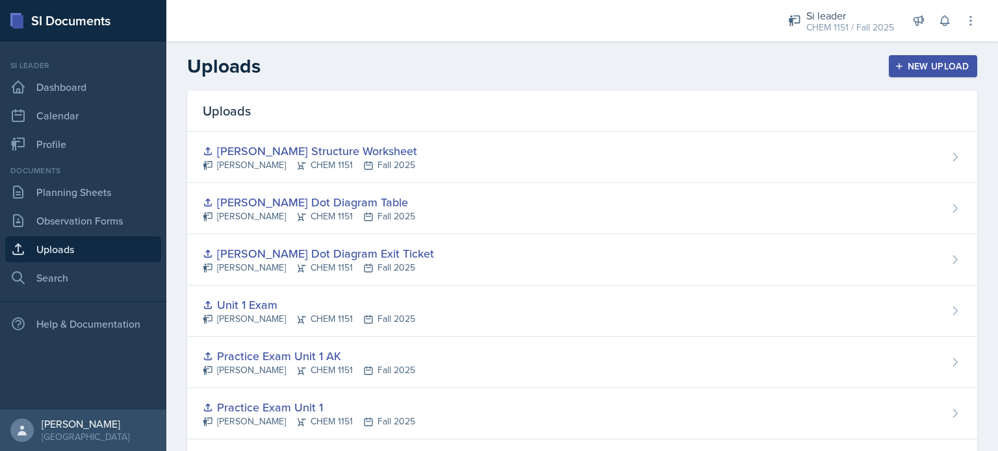
click at [897, 66] on div "New Upload" at bounding box center [933, 66] width 72 height 10
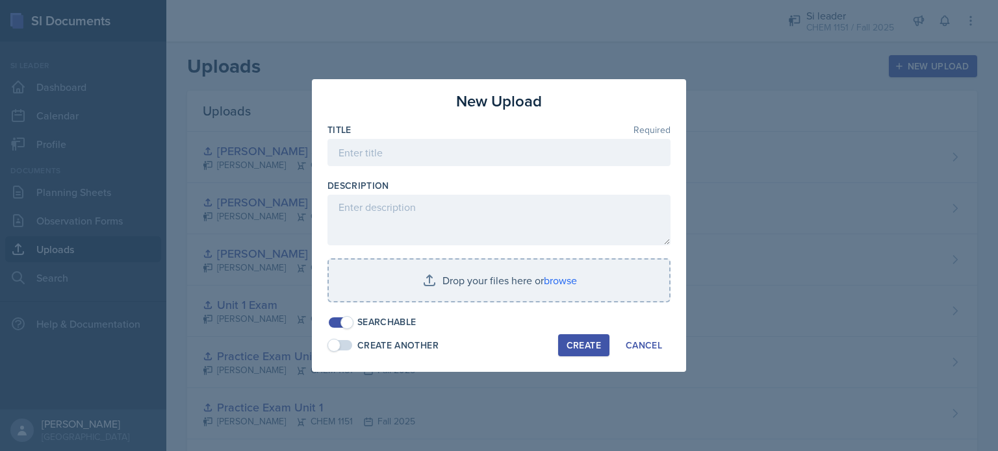
click at [493, 169] on div at bounding box center [498, 172] width 343 height 13
click at [461, 145] on input at bounding box center [498, 152] width 343 height 27
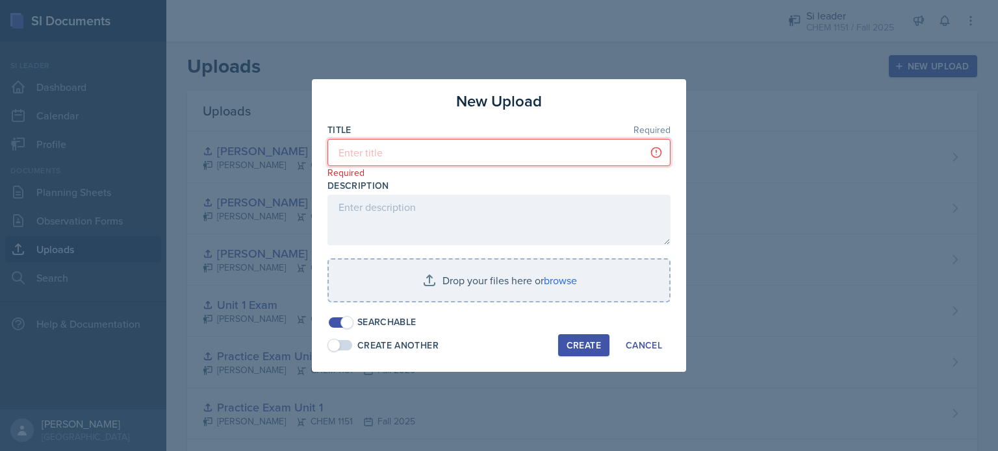
click at [468, 142] on input at bounding box center [498, 152] width 343 height 27
click at [436, 162] on input at bounding box center [498, 152] width 343 height 27
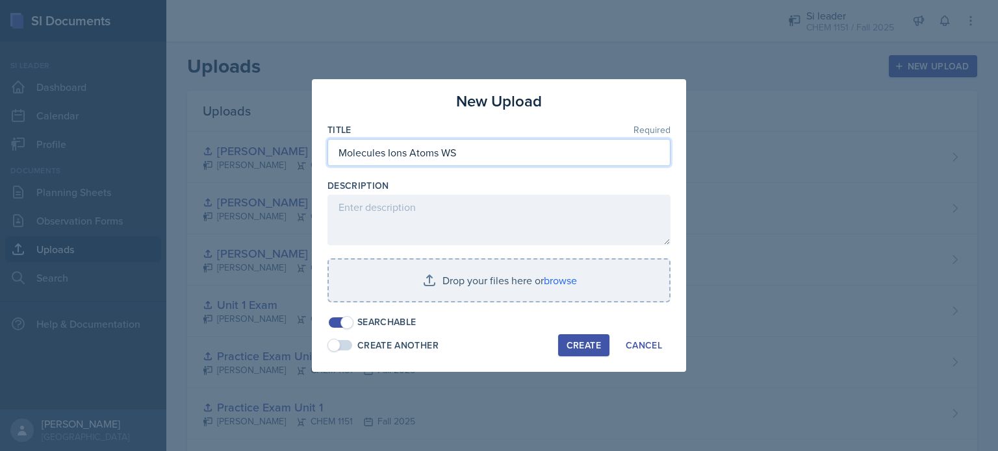
type input "Molecules Ions Atoms WS"
click at [458, 258] on div "Title Required Molecules Ions Atoms WS Description Drop your files here or brow…" at bounding box center [498, 226] width 343 height 206
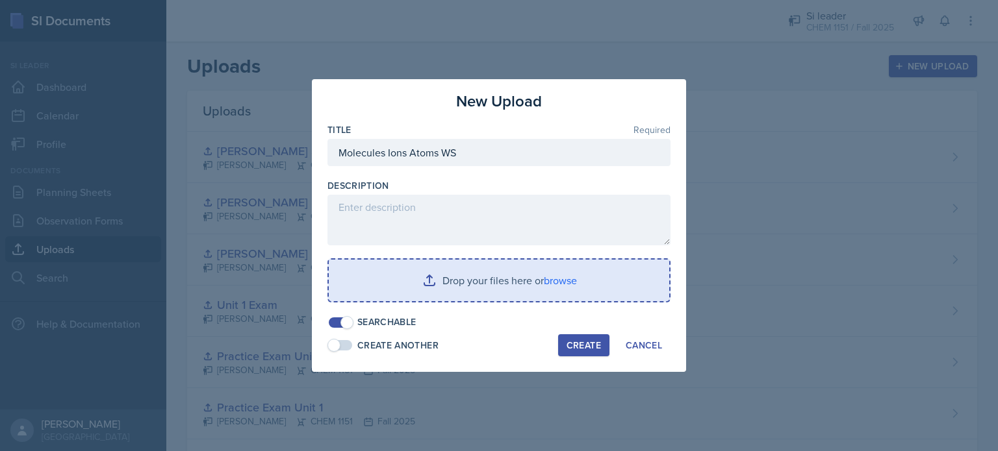
click at [460, 272] on input "file" at bounding box center [499, 281] width 340 height 42
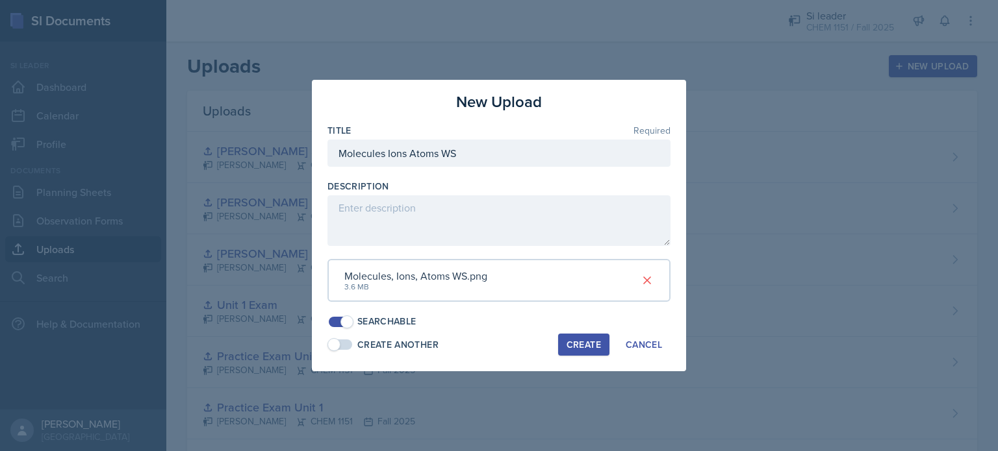
click at [559, 338] on button "Create" at bounding box center [583, 345] width 51 height 22
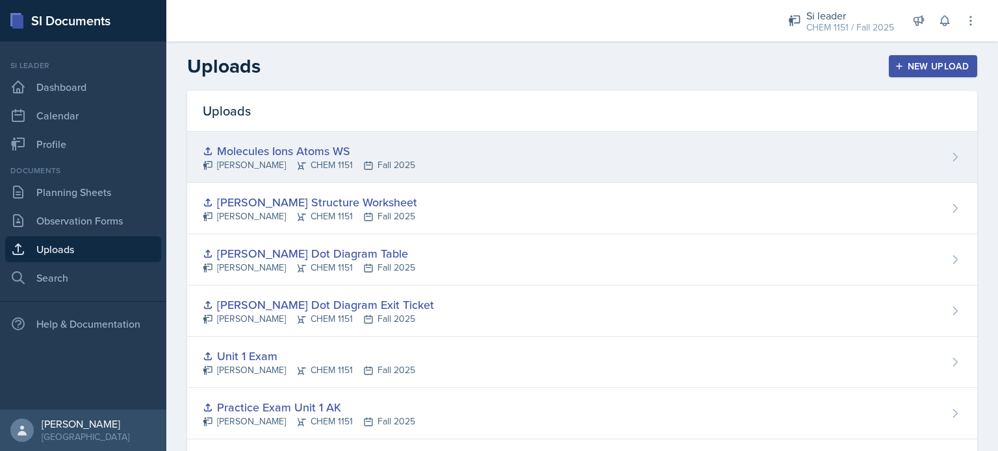
click at [431, 155] on div "Molecules Ions Atoms WS [PERSON_NAME] CHEM 1151 Fall 2025" at bounding box center [582, 157] width 790 height 51
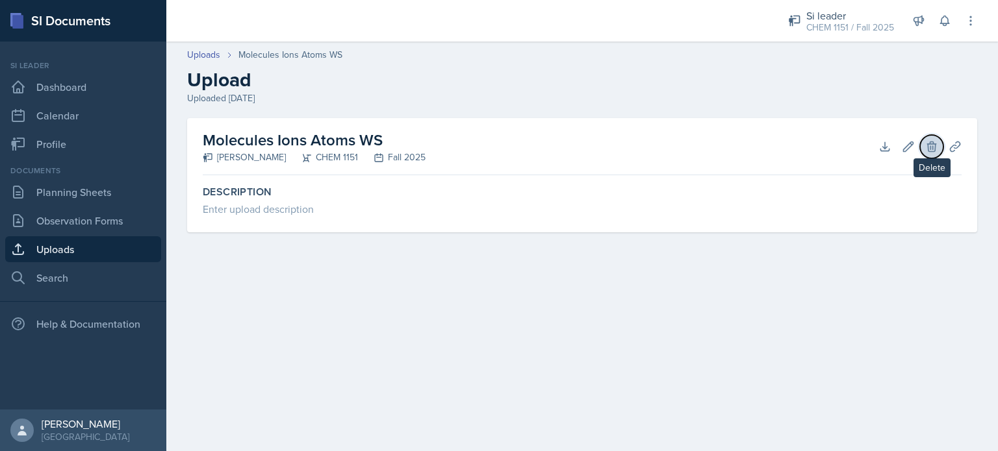
click at [931, 148] on icon at bounding box center [931, 146] width 13 height 13
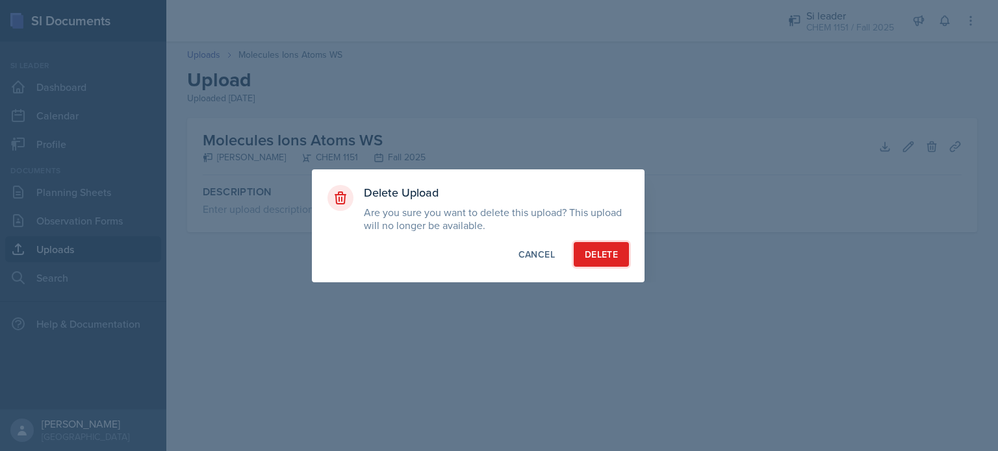
click at [581, 260] on button "Delete" at bounding box center [601, 254] width 55 height 25
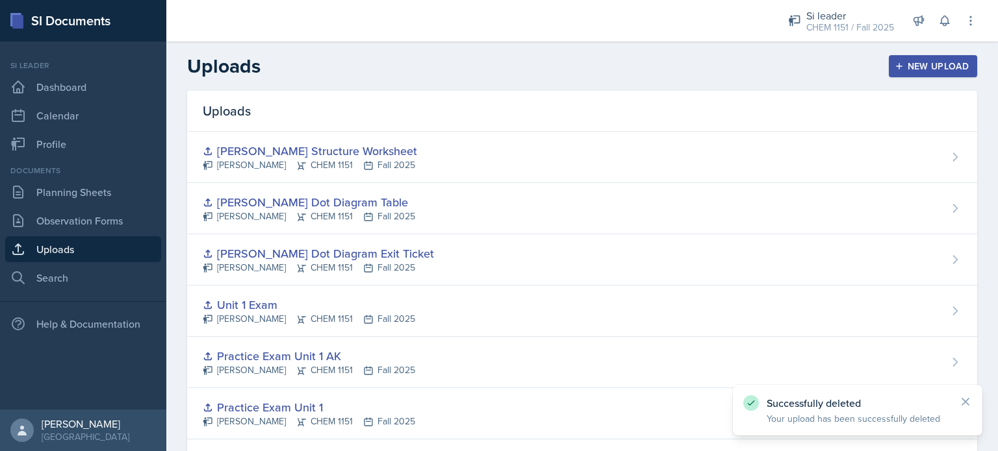
click at [925, 77] on div "Uploads New Upload" at bounding box center [581, 66] width 831 height 23
click at [913, 76] on button "New Upload" at bounding box center [933, 66] width 89 height 22
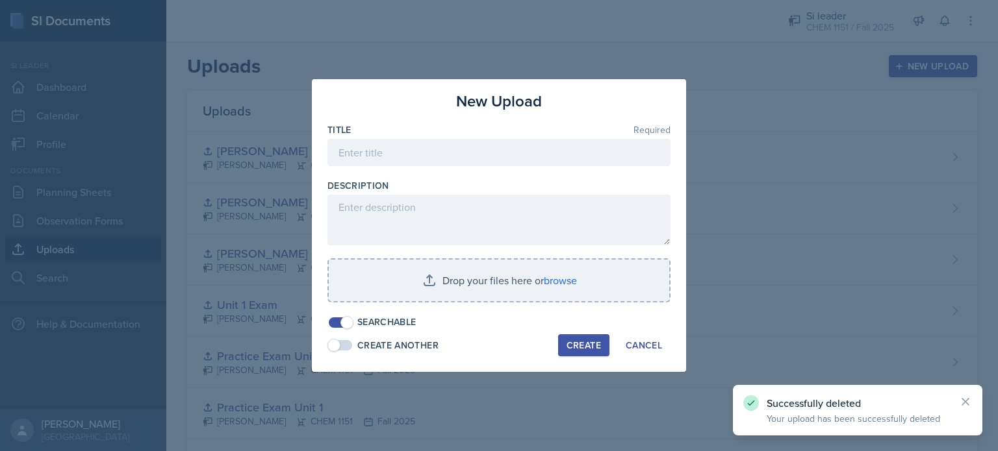
click at [515, 171] on div at bounding box center [498, 172] width 343 height 13
click at [517, 163] on input at bounding box center [498, 152] width 343 height 27
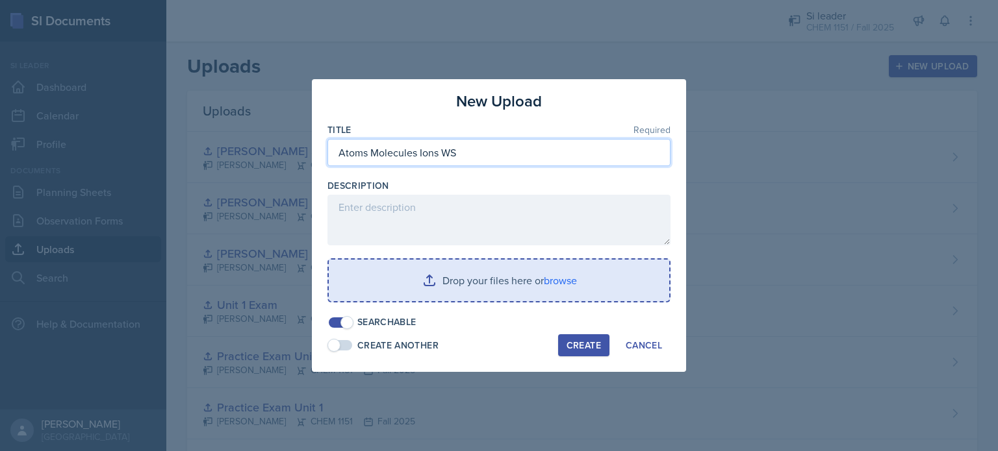
type input "Atoms Molecules Ions WS"
click at [460, 279] on input "file" at bounding box center [499, 281] width 340 height 42
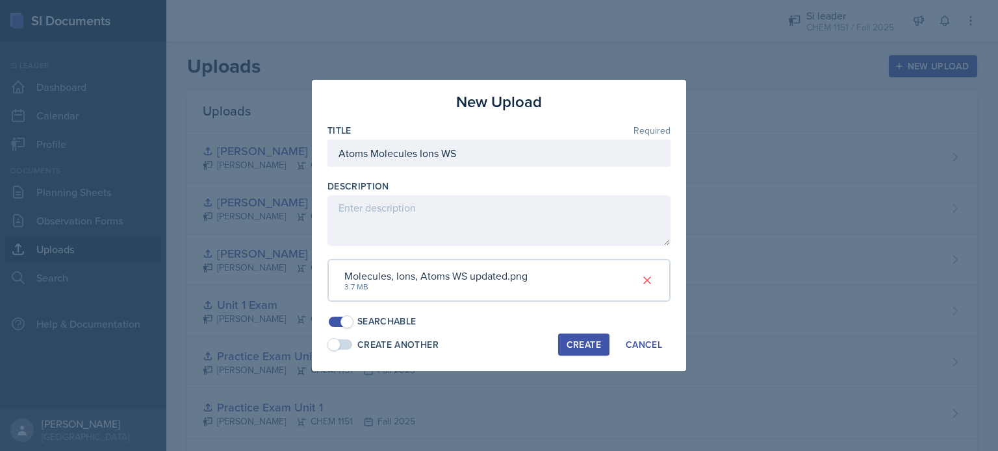
click at [585, 337] on button "Create" at bounding box center [583, 345] width 51 height 22
